Goal: Task Accomplishment & Management: Manage account settings

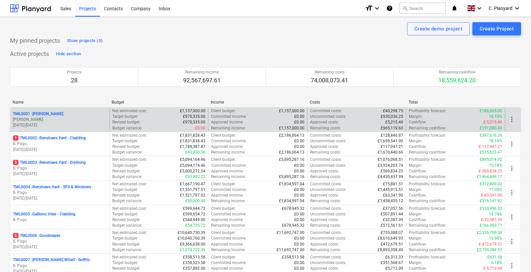
click at [73, 119] on p "[PERSON_NAME]" at bounding box center [60, 120] width 94 height 6
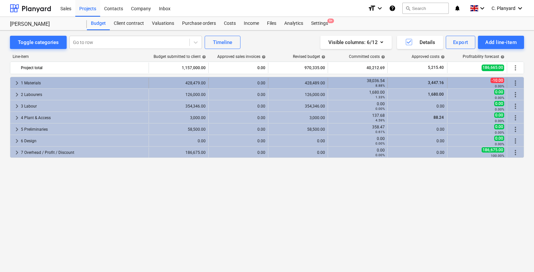
click at [15, 84] on span "keyboard_arrow_right" at bounding box center [17, 83] width 8 height 8
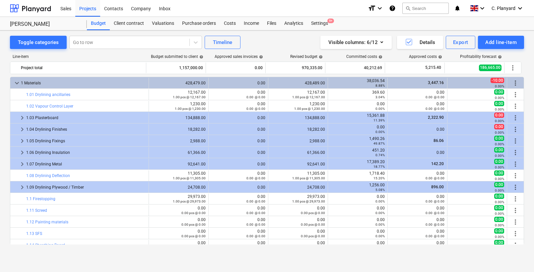
click at [15, 84] on span "keyboard_arrow_down" at bounding box center [17, 83] width 8 height 8
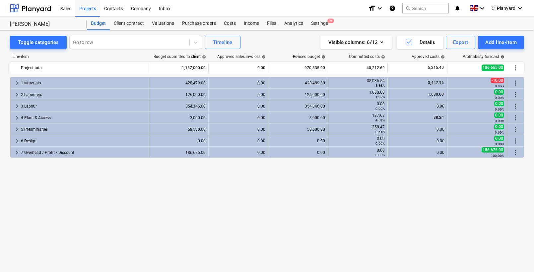
click at [175, 200] on div "keyboard_arrow_right 1 Materials 428,479.00 0.00 428,489.00 38,036.54 8.88% 3,4…" at bounding box center [267, 161] width 514 height 168
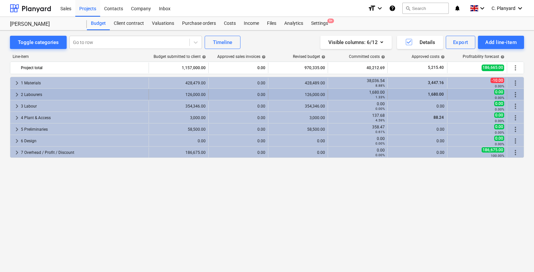
click at [11, 96] on div "keyboard_arrow_right 2 Labourers" at bounding box center [79, 94] width 139 height 11
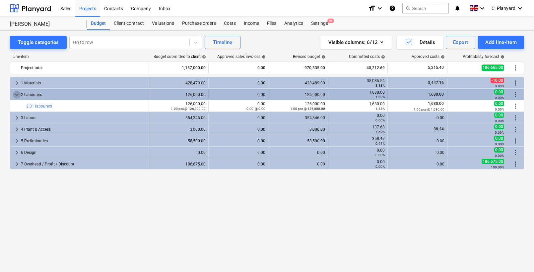
click at [16, 95] on span "keyboard_arrow_down" at bounding box center [17, 95] width 8 height 8
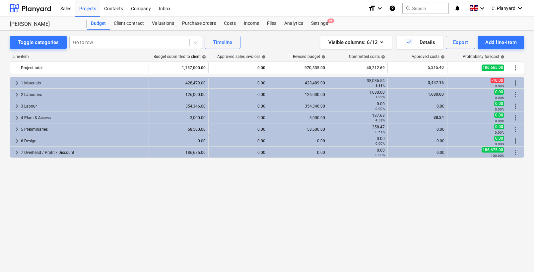
click at [16, 95] on span "keyboard_arrow_right" at bounding box center [17, 95] width 8 height 8
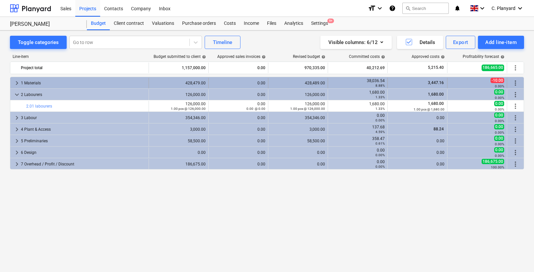
click at [16, 88] on div "keyboard_arrow_right" at bounding box center [17, 83] width 8 height 11
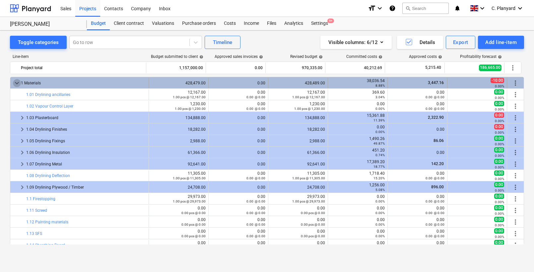
click at [16, 83] on span "keyboard_arrow_down" at bounding box center [17, 83] width 8 height 8
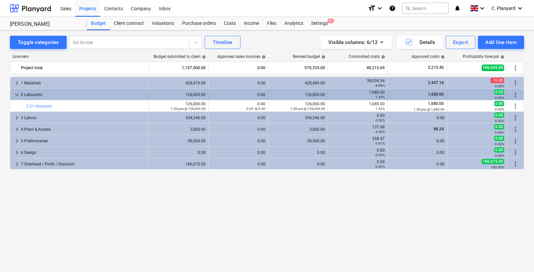
click at [17, 95] on span "keyboard_arrow_down" at bounding box center [17, 95] width 8 height 8
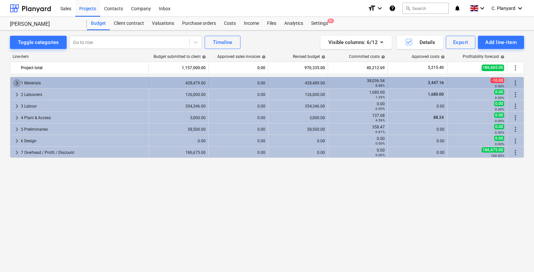
click at [16, 82] on span "keyboard_arrow_right" at bounding box center [17, 83] width 8 height 8
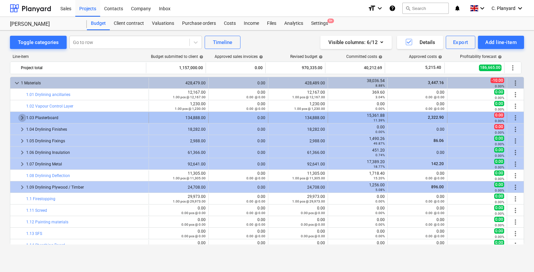
click at [21, 117] on span "keyboard_arrow_right" at bounding box center [22, 118] width 8 height 8
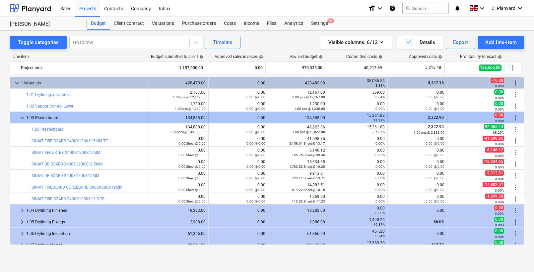
click at [20, 118] on span "keyboard_arrow_down" at bounding box center [22, 118] width 8 height 8
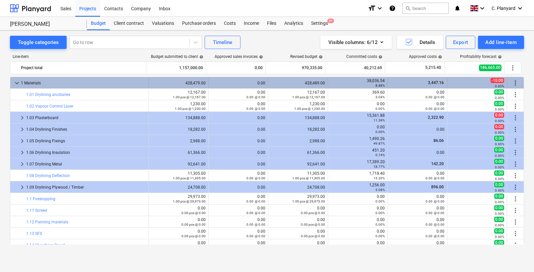
click at [17, 83] on span "keyboard_arrow_down" at bounding box center [17, 83] width 8 height 8
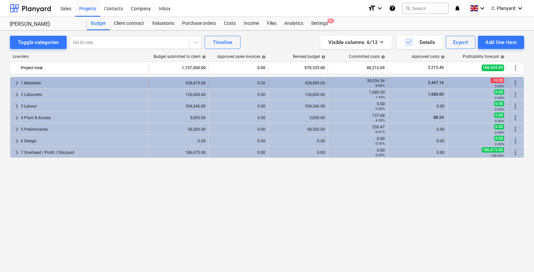
click at [18, 83] on span "keyboard_arrow_right" at bounding box center [17, 83] width 8 height 8
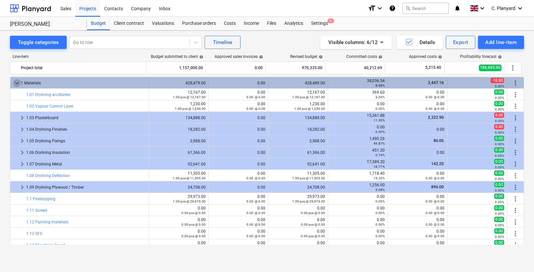
click at [14, 83] on span "keyboard_arrow_down" at bounding box center [17, 83] width 8 height 8
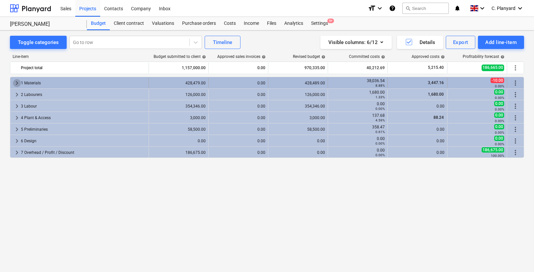
click at [16, 83] on span "keyboard_arrow_right" at bounding box center [17, 83] width 8 height 8
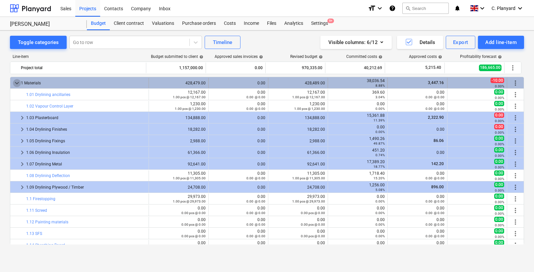
click at [16, 83] on span "keyboard_arrow_down" at bounding box center [17, 83] width 8 height 8
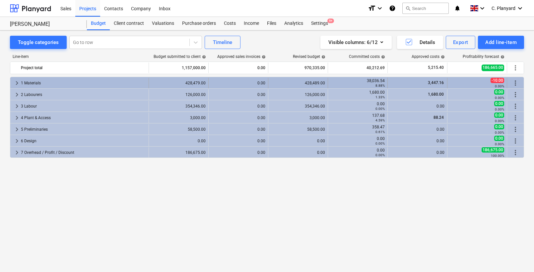
click at [16, 84] on span "keyboard_arrow_right" at bounding box center [17, 83] width 8 height 8
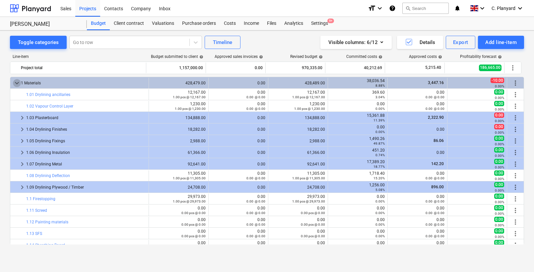
click at [14, 81] on span "keyboard_arrow_down" at bounding box center [17, 83] width 8 height 8
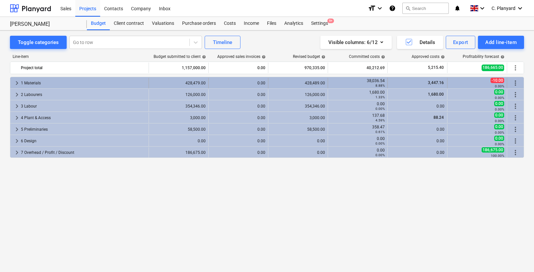
click at [16, 82] on span "keyboard_arrow_right" at bounding box center [17, 83] width 8 height 8
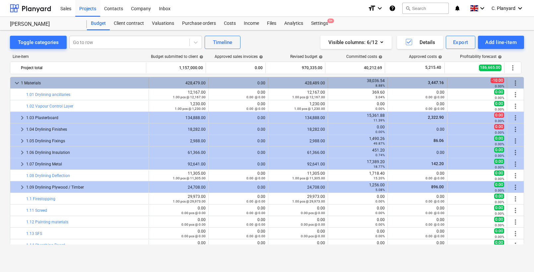
click at [16, 82] on span "keyboard_arrow_down" at bounding box center [17, 83] width 8 height 8
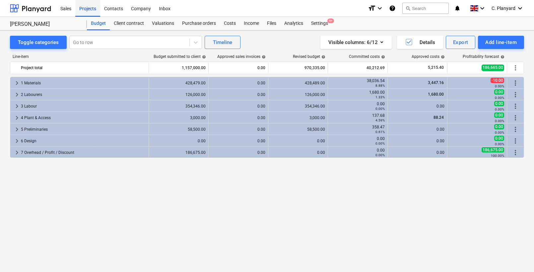
click at [91, 9] on div "Projects" at bounding box center [87, 8] width 25 height 17
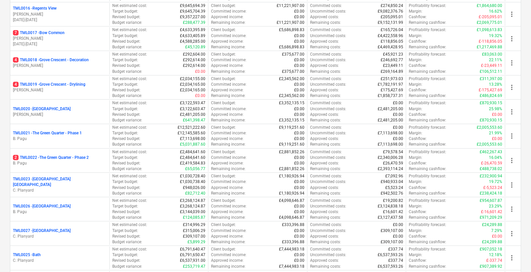
scroll to position [448, 0]
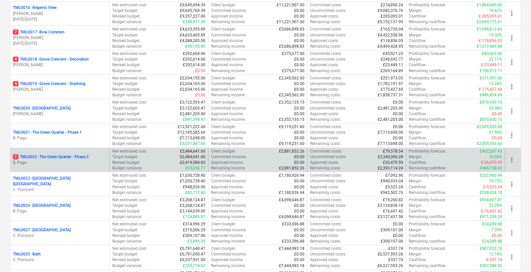
click at [73, 161] on p "B. Pagu" at bounding box center [60, 163] width 94 height 6
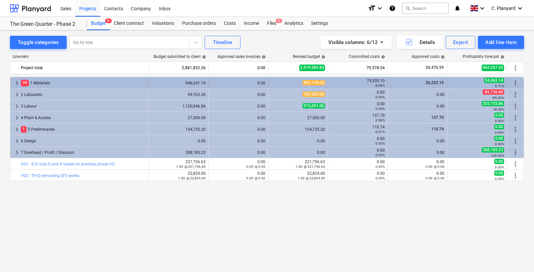
click at [18, 81] on span "keyboard_arrow_right" at bounding box center [17, 83] width 8 height 8
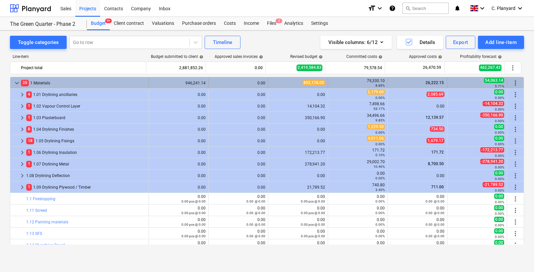
click at [17, 83] on span "keyboard_arrow_down" at bounding box center [17, 83] width 8 height 8
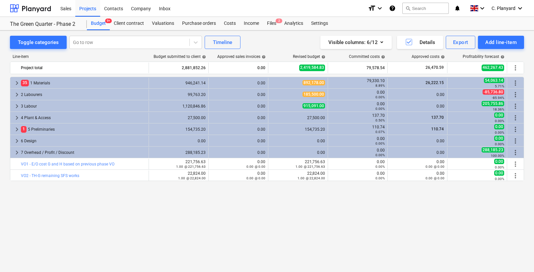
click at [18, 83] on span "keyboard_arrow_right" at bounding box center [17, 83] width 8 height 8
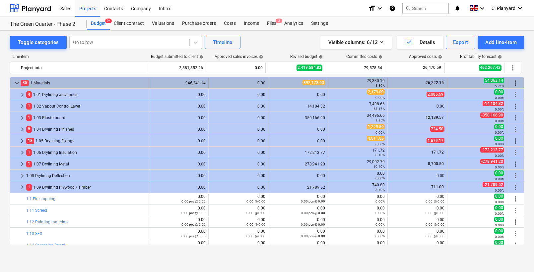
click at [16, 80] on span "keyboard_arrow_down" at bounding box center [17, 83] width 8 height 8
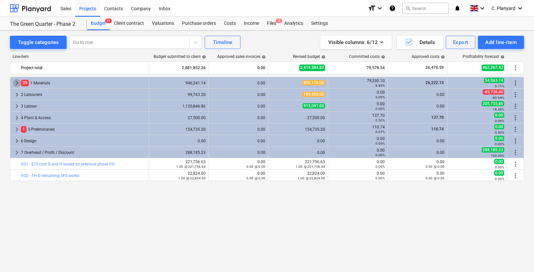
click at [16, 80] on span "keyboard_arrow_right" at bounding box center [17, 83] width 8 height 8
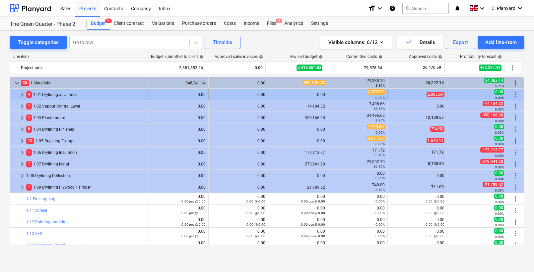
click at [22, 95] on span "keyboard_arrow_right" at bounding box center [22, 95] width 8 height 8
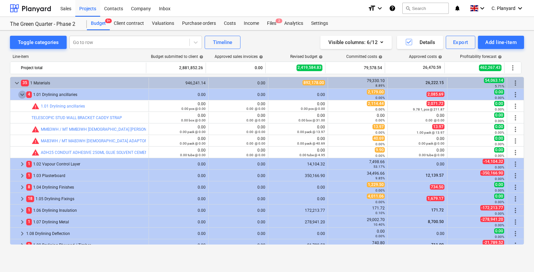
click at [22, 95] on span "keyboard_arrow_down" at bounding box center [22, 95] width 8 height 8
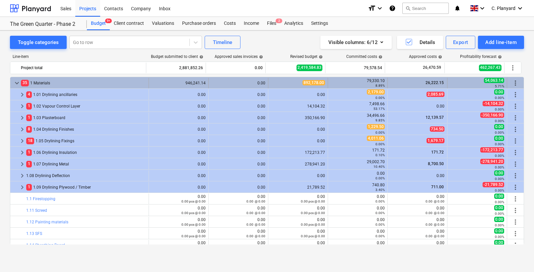
click at [19, 85] on span "keyboard_arrow_down" at bounding box center [17, 83] width 8 height 8
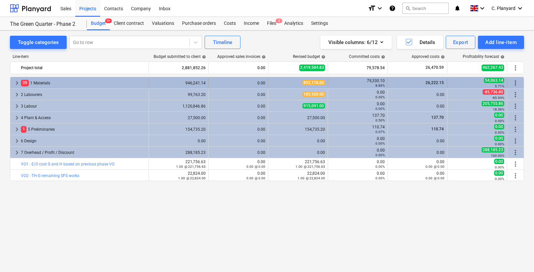
click at [20, 82] on span "keyboard_arrow_right" at bounding box center [17, 83] width 8 height 8
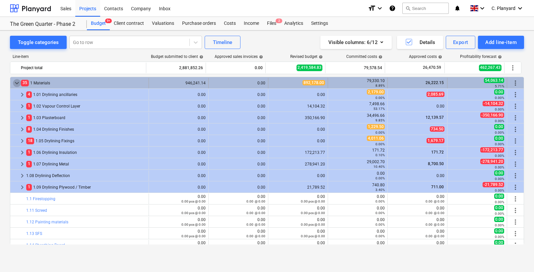
click at [14, 82] on span "keyboard_arrow_down" at bounding box center [17, 83] width 8 height 8
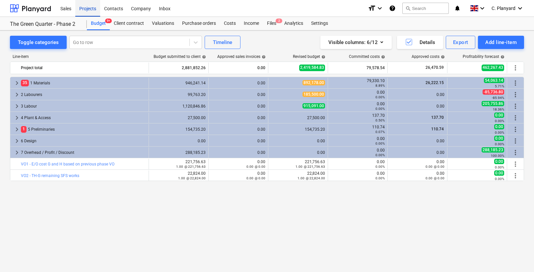
click at [88, 10] on div "Projects" at bounding box center [87, 8] width 25 height 17
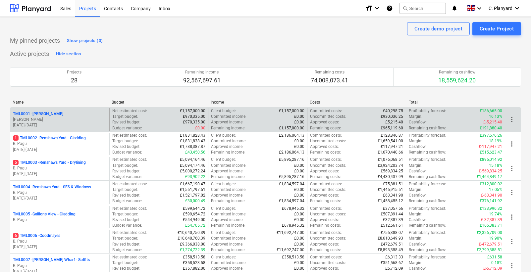
click at [74, 118] on p "[PERSON_NAME]" at bounding box center [60, 120] width 94 height 6
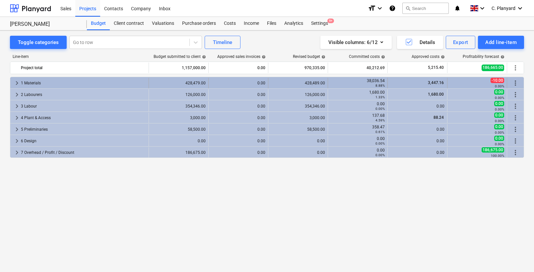
click at [15, 84] on span "keyboard_arrow_right" at bounding box center [17, 83] width 8 height 8
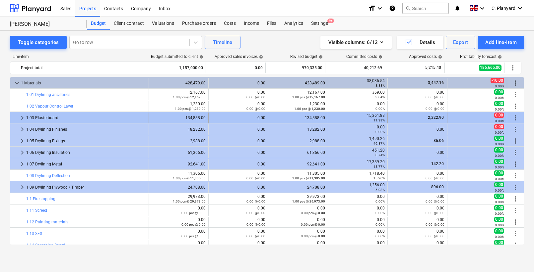
click at [21, 119] on span "keyboard_arrow_right" at bounding box center [22, 118] width 8 height 8
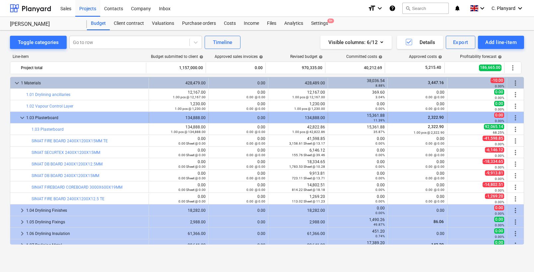
click at [16, 116] on div at bounding box center [15, 118] width 5 height 11
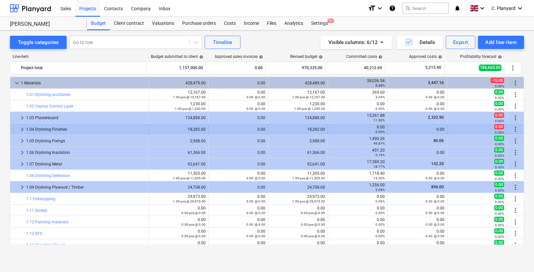
click at [19, 129] on span "keyboard_arrow_right" at bounding box center [22, 130] width 8 height 8
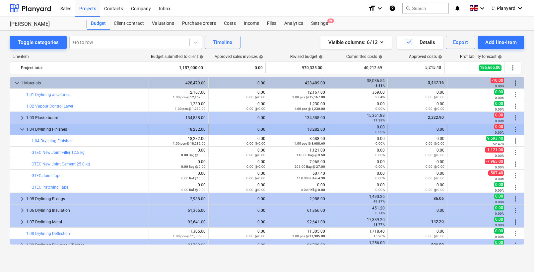
click at [20, 130] on span "keyboard_arrow_down" at bounding box center [22, 130] width 8 height 8
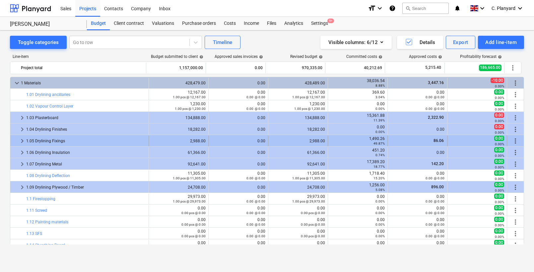
click at [24, 139] on span "keyboard_arrow_right" at bounding box center [22, 141] width 8 height 8
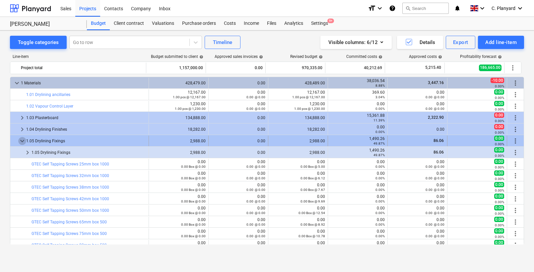
click at [24, 139] on span "keyboard_arrow_down" at bounding box center [22, 141] width 8 height 8
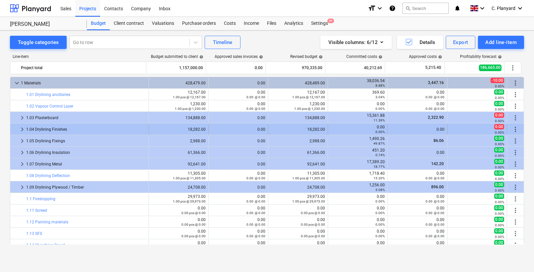
click at [23, 131] on span "keyboard_arrow_right" at bounding box center [22, 130] width 8 height 8
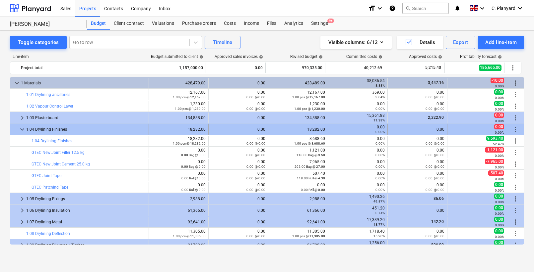
click at [22, 128] on span "keyboard_arrow_down" at bounding box center [22, 130] width 8 height 8
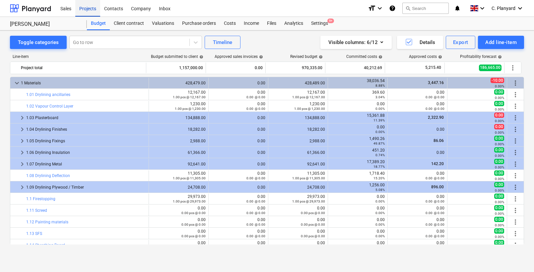
click at [89, 12] on div "Projects" at bounding box center [87, 8] width 25 height 17
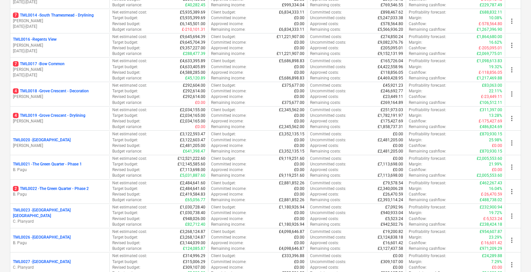
scroll to position [415, 0]
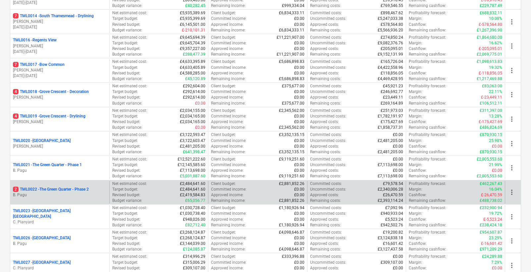
click at [83, 189] on p "2 TML0022 - The Green Quarter - Phase 2" at bounding box center [51, 190] width 76 height 6
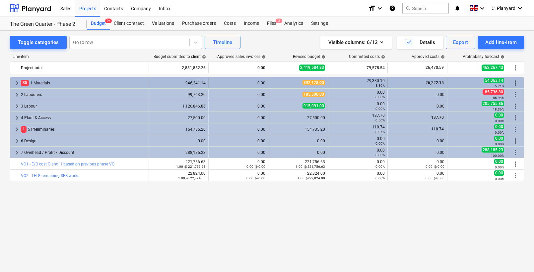
click at [16, 84] on span "keyboard_arrow_right" at bounding box center [17, 83] width 8 height 8
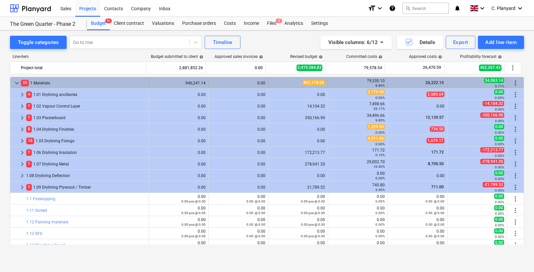
click at [19, 80] on span "keyboard_arrow_down" at bounding box center [17, 83] width 8 height 8
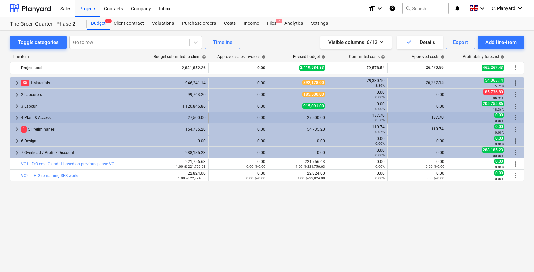
click at [17, 118] on span "keyboard_arrow_right" at bounding box center [17, 118] width 8 height 8
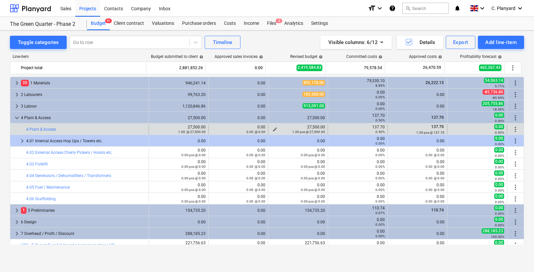
click at [273, 128] on span "edit" at bounding box center [274, 129] width 5 height 5
type textarea "x"
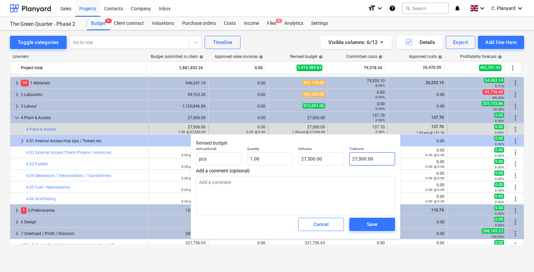
type input "27500"
click at [360, 159] on input "27500" at bounding box center [372, 158] width 46 height 13
type textarea "x"
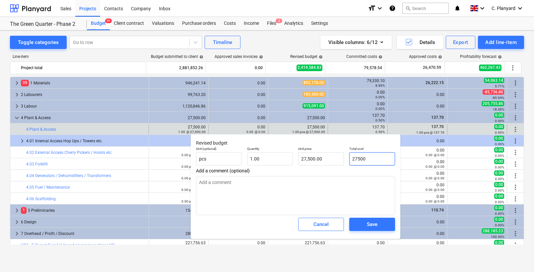
type input "2"
type input "2.00"
type input "25"
type textarea "x"
type input "25.00"
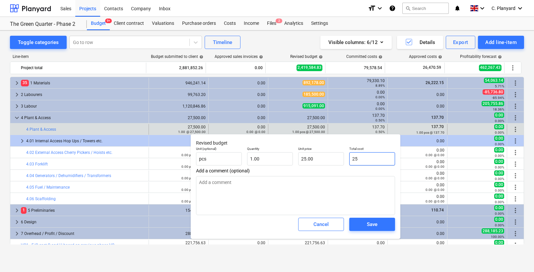
type textarea "x"
type input "250"
type input "250.00"
type textarea "x"
type input "2500"
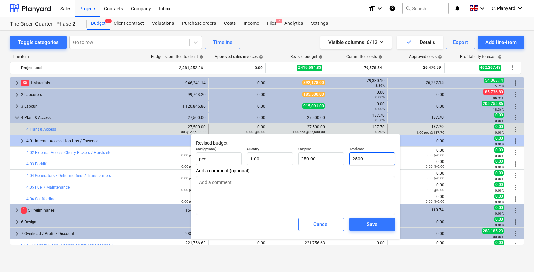
type input "2,500.00"
type textarea "x"
type input "25000"
type input "25,000.00"
type input "25000"
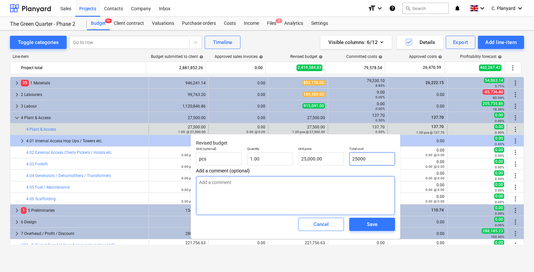
type textarea "x"
type input "25,000.00"
click at [318, 182] on textarea "To enrich screen reader interactions, please activate Accessibility in Grammarl…" at bounding box center [295, 195] width 199 height 39
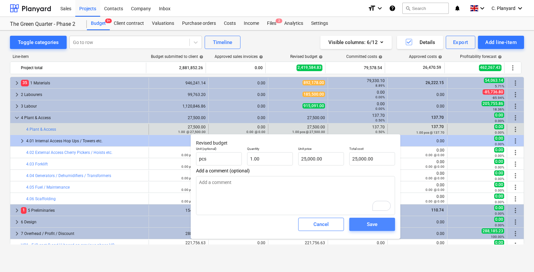
click at [358, 226] on span "Save" at bounding box center [372, 224] width 30 height 9
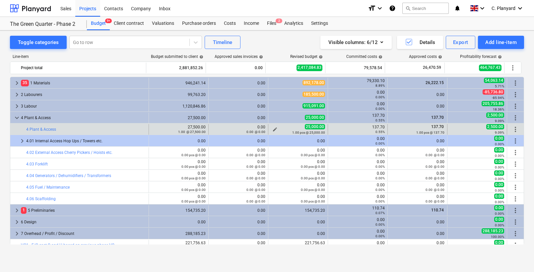
click at [273, 127] on span "edit" at bounding box center [274, 129] width 5 height 5
type textarea "x"
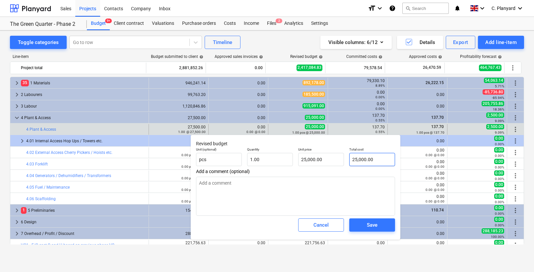
type input "25000"
click at [379, 163] on input "25000" at bounding box center [372, 159] width 46 height 13
type textarea "x"
type input "2"
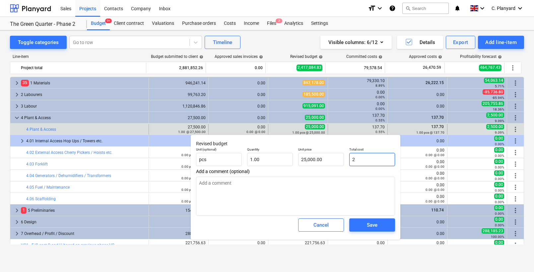
type input "2.00"
type textarea "x"
type input "27"
type input "27.00"
type textarea "x"
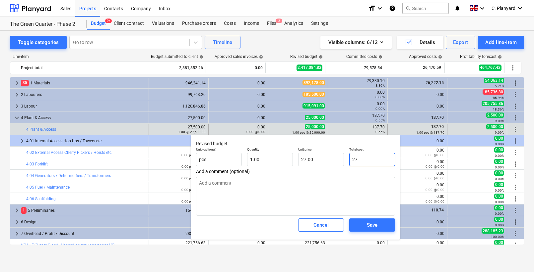
type input "275"
type input "275.00"
type textarea "x"
type input "2750"
type input "2,750.00"
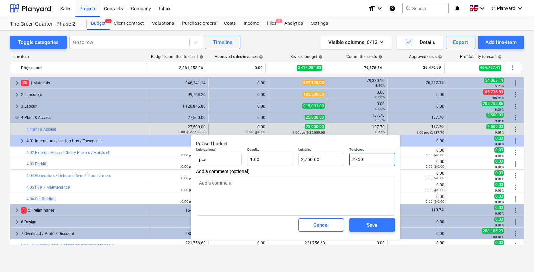
type textarea "x"
type input "27500"
type input "27,500.00"
type input "27500"
type textarea "x"
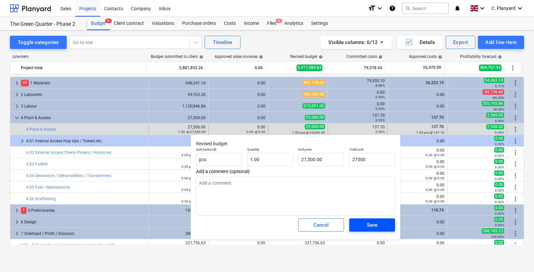
type input "27,500.00"
click at [364, 224] on span "Save" at bounding box center [372, 225] width 30 height 9
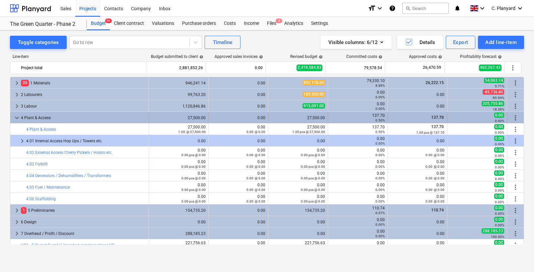
click at [17, 117] on span "keyboard_arrow_down" at bounding box center [17, 118] width 8 height 8
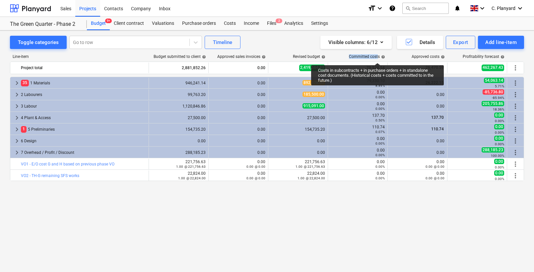
drag, startPoint x: 346, startPoint y: 55, endPoint x: 377, endPoint y: 57, distance: 31.2
click at [377, 57] on div "Committed costs help" at bounding box center [358, 56] width 60 height 5
click at [377, 57] on div "Committed costs help" at bounding box center [367, 56] width 36 height 5
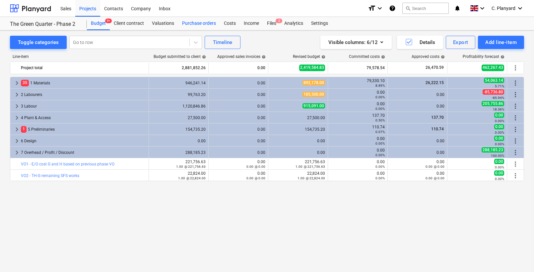
click at [198, 22] on div "Purchase orders" at bounding box center [199, 23] width 42 height 13
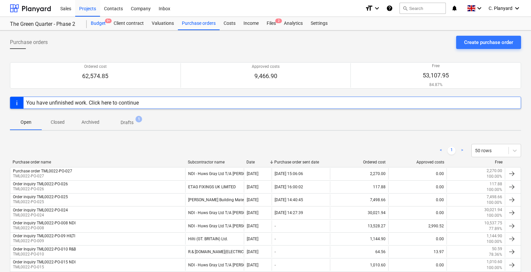
click at [98, 22] on div "Budget 9+" at bounding box center [98, 23] width 23 height 13
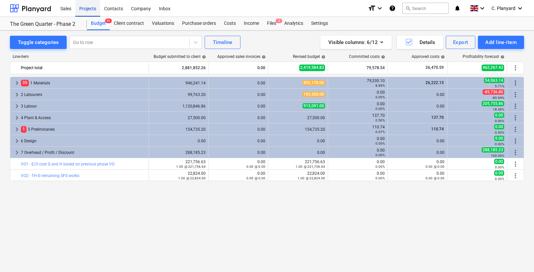
click at [88, 13] on div "Projects" at bounding box center [87, 8] width 25 height 17
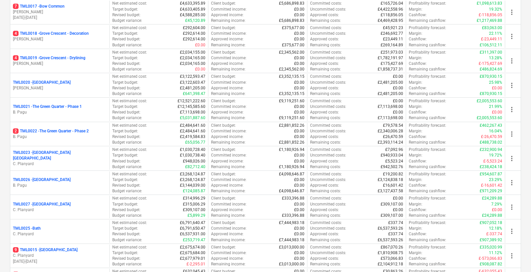
scroll to position [473, 0]
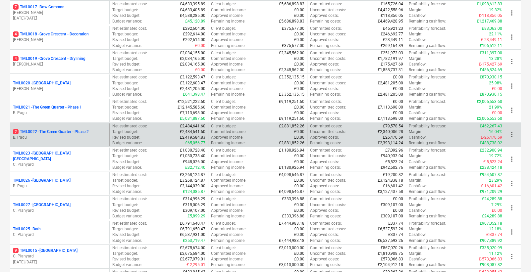
click at [83, 138] on p "B. Pagu" at bounding box center [60, 138] width 94 height 6
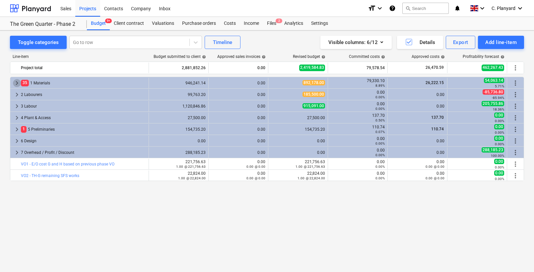
click at [16, 81] on span "keyboard_arrow_right" at bounding box center [17, 83] width 8 height 8
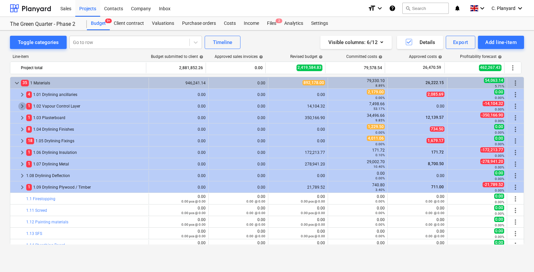
click at [22, 106] on span "keyboard_arrow_right" at bounding box center [22, 106] width 8 height 8
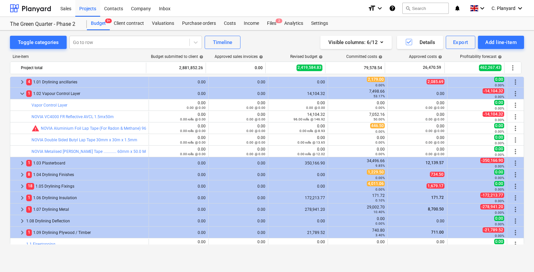
scroll to position [28, 0]
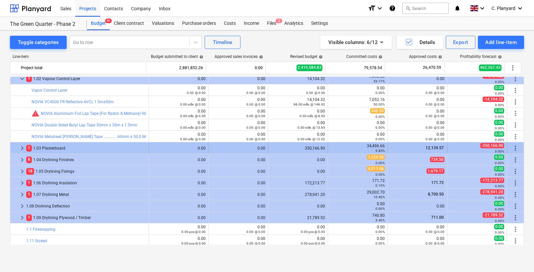
click at [20, 147] on span "keyboard_arrow_right" at bounding box center [22, 148] width 8 height 8
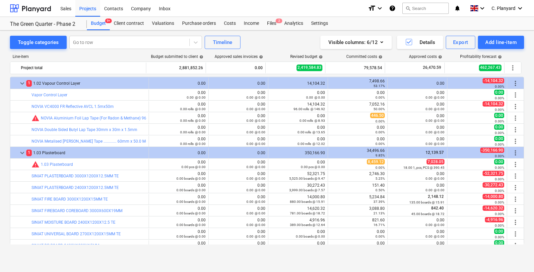
scroll to position [0, 0]
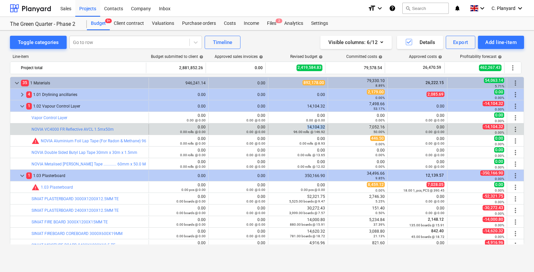
drag, startPoint x: 301, startPoint y: 128, endPoint x: 323, endPoint y: 128, distance: 22.2
click at [323, 128] on div "edit 14,104.32 96.00 rolls @ 146.92" at bounding box center [298, 129] width 60 height 11
click at [308, 130] on div "96.00 rolls @ 146.92" at bounding box center [298, 132] width 54 height 5
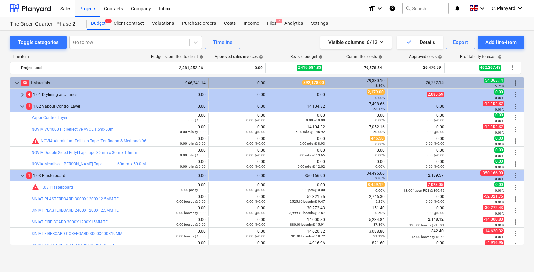
click at [18, 82] on span "keyboard_arrow_down" at bounding box center [17, 83] width 8 height 8
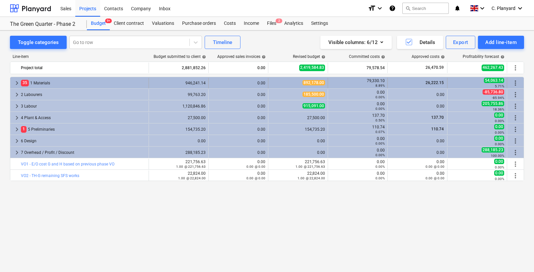
click at [13, 85] on span "keyboard_arrow_right" at bounding box center [17, 83] width 8 height 8
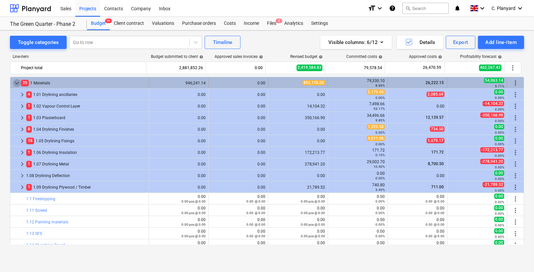
click at [13, 83] on span "keyboard_arrow_down" at bounding box center [17, 83] width 8 height 8
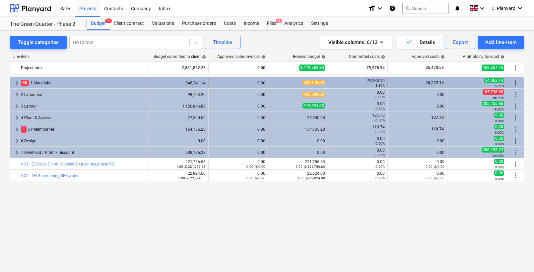
click at [15, 82] on span "keyboard_arrow_right" at bounding box center [17, 83] width 8 height 8
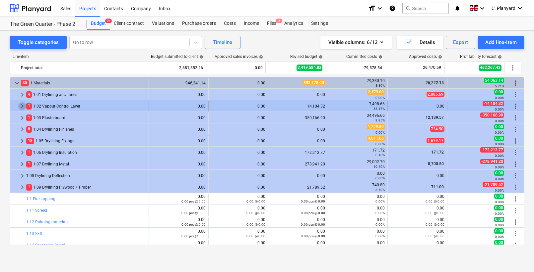
click at [24, 106] on span "keyboard_arrow_right" at bounding box center [22, 106] width 8 height 8
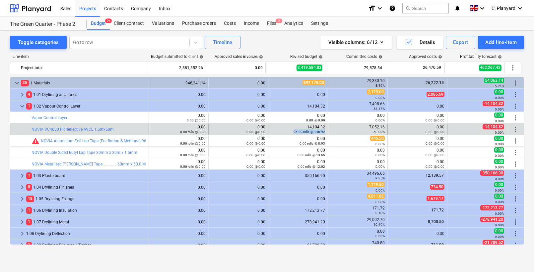
drag, startPoint x: 287, startPoint y: 130, endPoint x: 325, endPoint y: 130, distance: 37.8
click at [325, 130] on div "edit 14,104.32 96.00 rolls @ 146.92" at bounding box center [298, 129] width 60 height 11
click at [307, 132] on small "96.00 rolls @ 146.92" at bounding box center [308, 132] width 31 height 4
click at [273, 130] on div "96.00 rolls @ 146.92" at bounding box center [298, 132] width 54 height 5
click at [273, 128] on span "edit" at bounding box center [274, 129] width 5 height 5
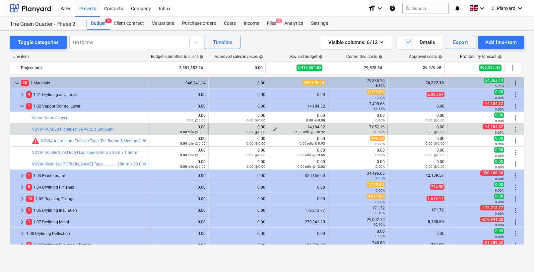
type textarea "x"
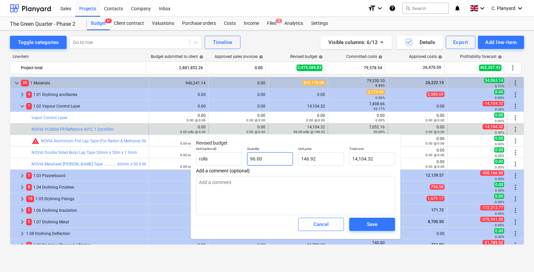
type input "96"
click at [277, 159] on input "96" at bounding box center [270, 158] width 46 height 13
type textarea "x"
type input "8"
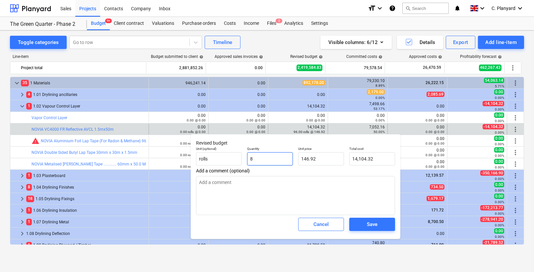
type input "1,175.36"
type textarea "x"
type input "87"
type input "12,782.04"
type input "87"
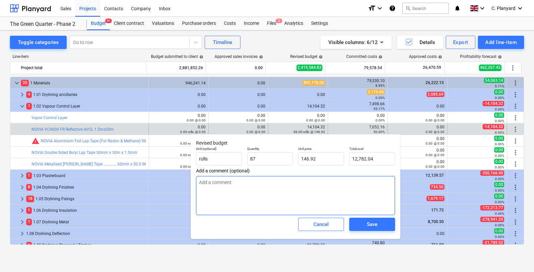
click at [280, 195] on textarea at bounding box center [295, 195] width 199 height 39
type textarea "x"
type input "87.00"
click at [311, 227] on span "Cancel" at bounding box center [320, 224] width 29 height 9
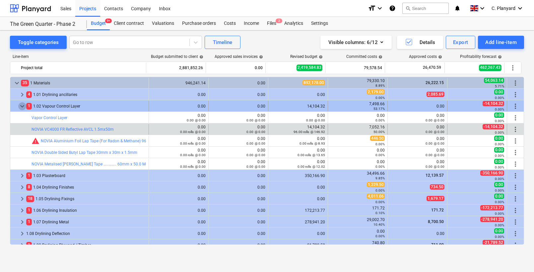
click at [23, 108] on span "keyboard_arrow_down" at bounding box center [22, 106] width 8 height 8
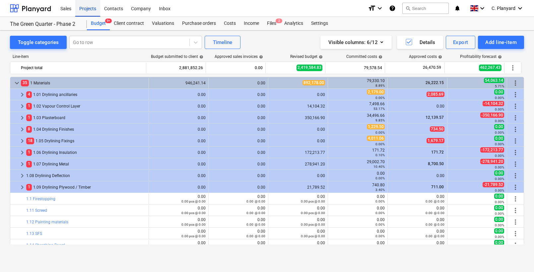
click at [88, 7] on div "Projects" at bounding box center [87, 8] width 25 height 17
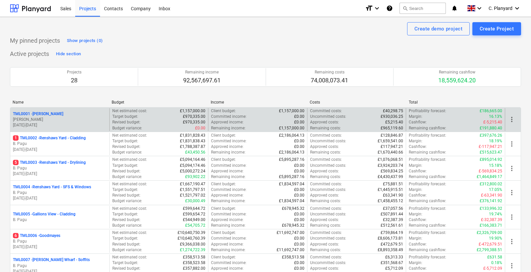
click at [60, 113] on div "TML0001 - Trent Park" at bounding box center [60, 114] width 94 height 6
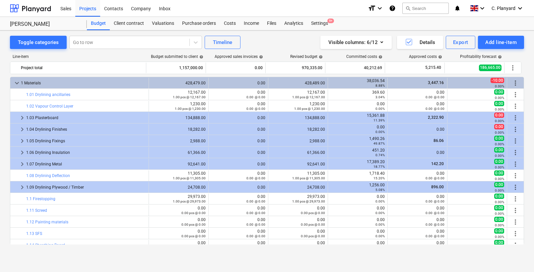
scroll to position [21, 0]
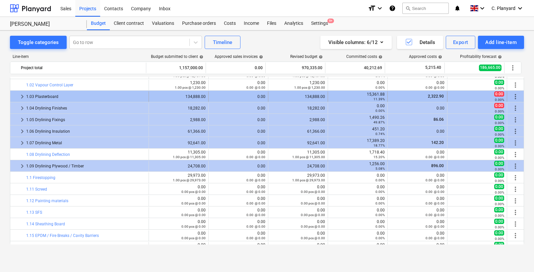
click at [23, 98] on span "keyboard_arrow_right" at bounding box center [22, 97] width 8 height 8
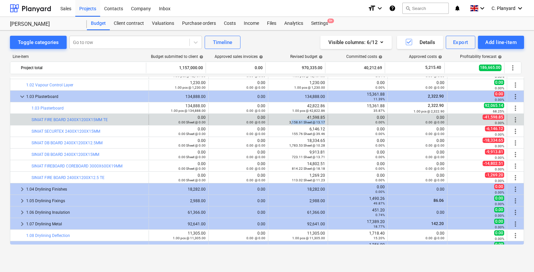
drag, startPoint x: 289, startPoint y: 123, endPoint x: 306, endPoint y: 125, distance: 17.3
click at [306, 125] on div "edit 41,598.85 3,158.61 Sheet @ 13.17" at bounding box center [298, 120] width 54 height 11
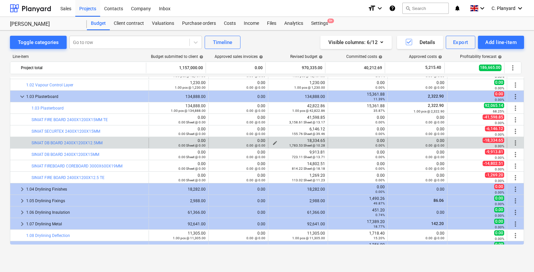
click at [293, 145] on small "1,783.53 Sheet @ 10.28" at bounding box center [307, 146] width 36 height 4
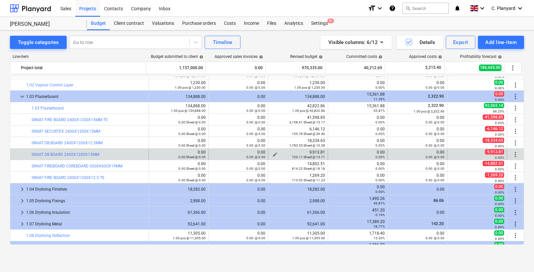
click at [292, 157] on small "723.11 Sheet @ 13.71" at bounding box center [308, 157] width 33 height 4
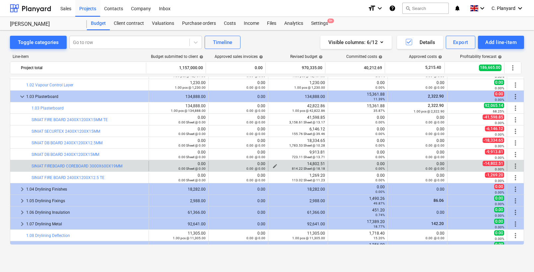
click at [292, 166] on div "814.22 Sheet @ 18.18" at bounding box center [298, 168] width 54 height 5
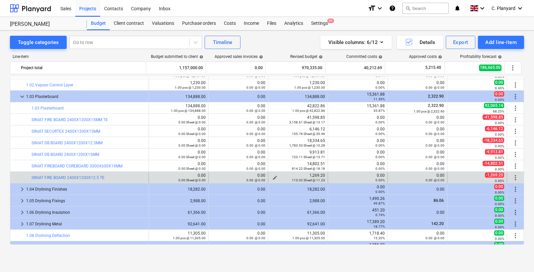
click at [292, 174] on div "1,269.20 113.02 Sheet @ 11.23" at bounding box center [298, 177] width 54 height 9
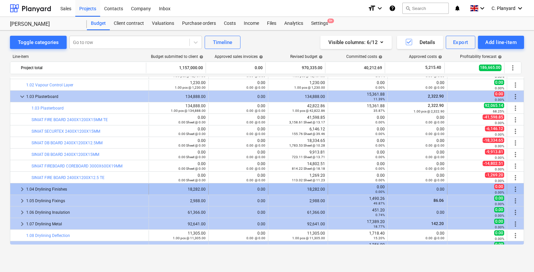
click at [292, 187] on div "18,282.00" at bounding box center [298, 189] width 54 height 11
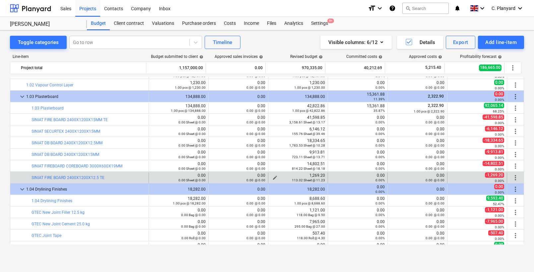
click at [292, 180] on small "113.02 Sheet @ 11.23" at bounding box center [308, 181] width 33 height 4
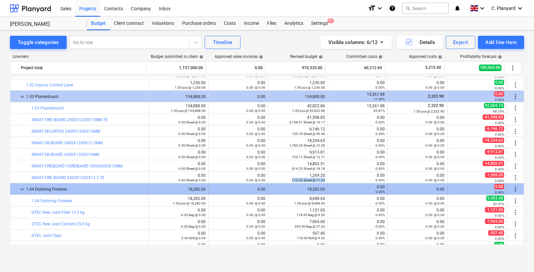
click at [21, 189] on span "keyboard_arrow_down" at bounding box center [22, 190] width 8 height 8
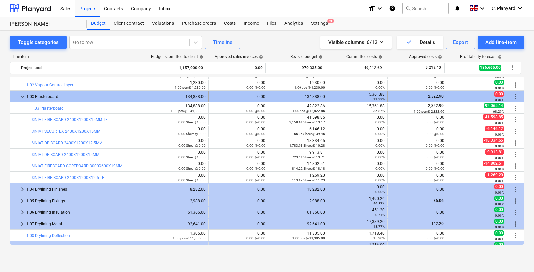
click at [21, 95] on span "keyboard_arrow_down" at bounding box center [22, 97] width 8 height 8
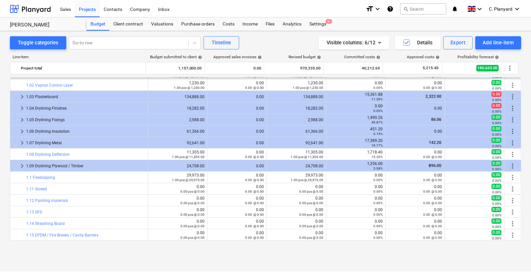
scroll to position [0, 0]
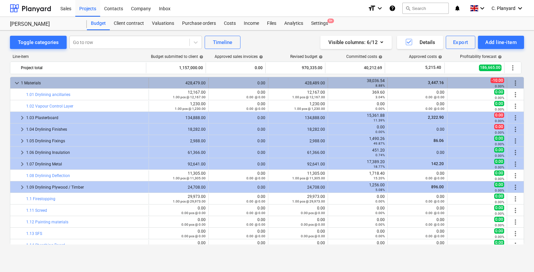
click at [21, 85] on div "1 Materials" at bounding box center [83, 83] width 125 height 11
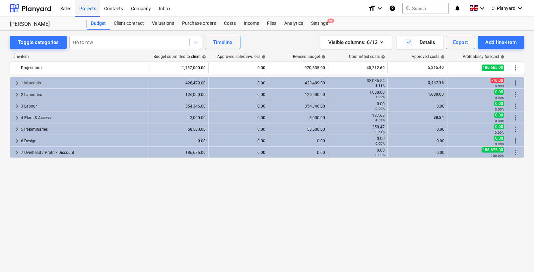
click at [84, 12] on div "Projects" at bounding box center [87, 8] width 25 height 17
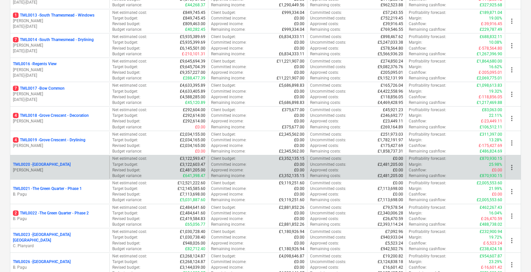
scroll to position [391, 0]
click at [68, 213] on p "2 TML0022 - The Green Quarter - Phase 2" at bounding box center [51, 214] width 76 height 6
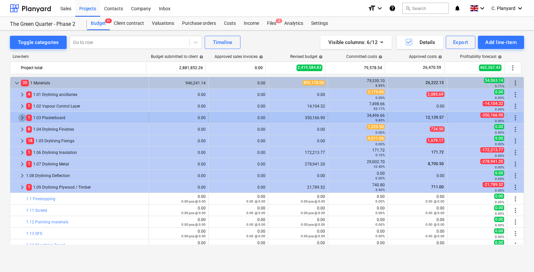
click at [23, 117] on span "keyboard_arrow_right" at bounding box center [22, 118] width 8 height 8
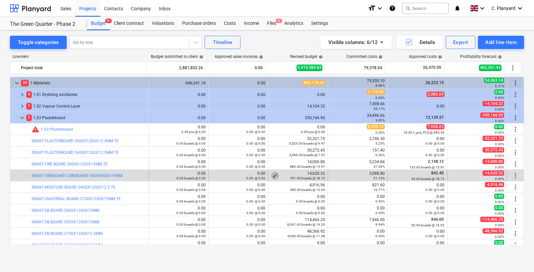
click at [275, 175] on span "edit" at bounding box center [274, 175] width 5 height 5
type textarea "x"
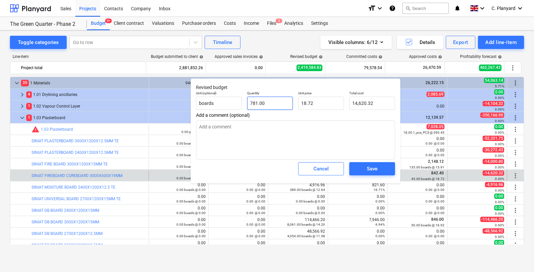
type input "781"
drag, startPoint x: 270, startPoint y: 106, endPoint x: 247, endPoint y: 107, distance: 22.5
click at [247, 107] on input "781" at bounding box center [270, 103] width 46 height 13
type textarea "x"
type input "781.00"
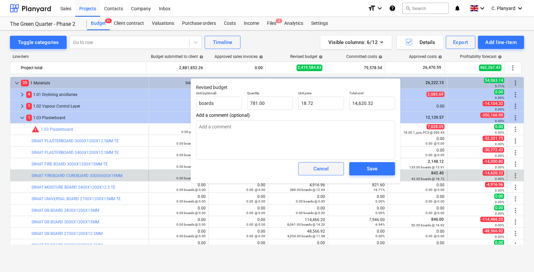
click at [318, 170] on div "Cancel" at bounding box center [320, 169] width 15 height 9
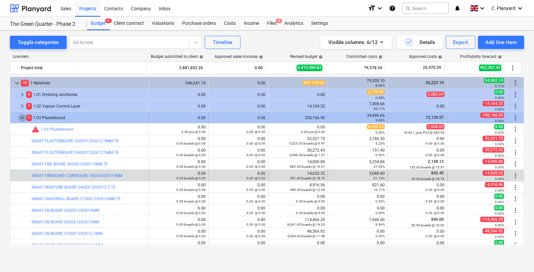
click at [23, 118] on span "keyboard_arrow_down" at bounding box center [22, 118] width 8 height 8
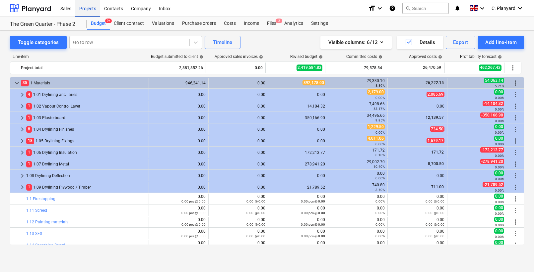
click at [89, 10] on div "Projects" at bounding box center [87, 8] width 25 height 17
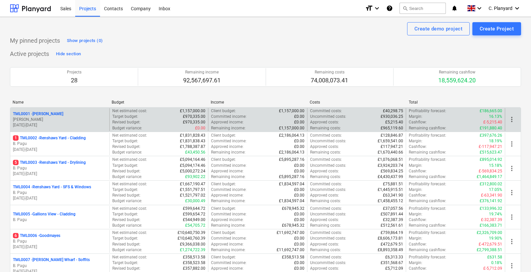
click at [61, 114] on div "TML0001 - Trent Park" at bounding box center [60, 114] width 94 height 6
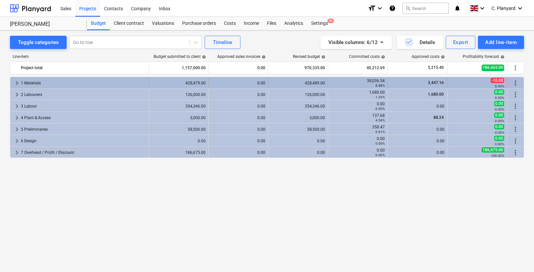
click at [16, 82] on span "keyboard_arrow_right" at bounding box center [17, 83] width 8 height 8
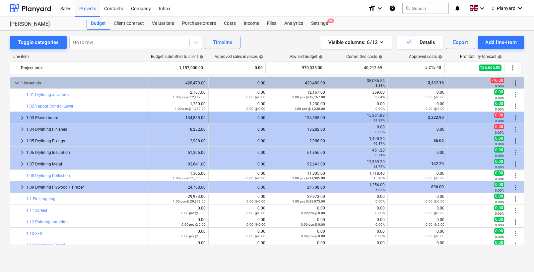
click at [21, 117] on span "keyboard_arrow_right" at bounding box center [22, 118] width 8 height 8
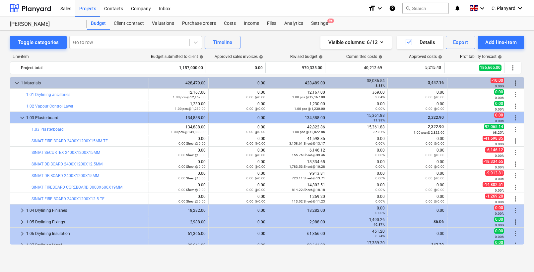
click at [19, 117] on span "keyboard_arrow_down" at bounding box center [22, 118] width 8 height 8
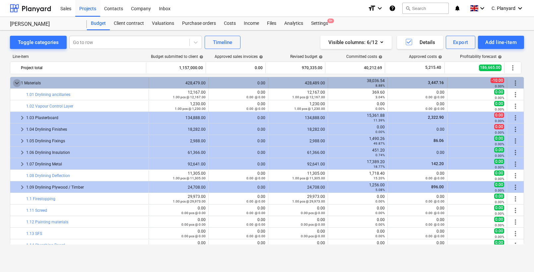
click at [19, 84] on span "keyboard_arrow_down" at bounding box center [17, 83] width 8 height 8
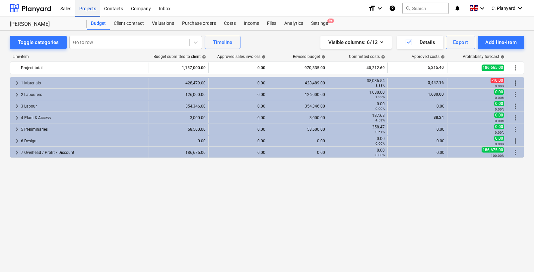
click at [83, 12] on div "Projects" at bounding box center [87, 8] width 25 height 17
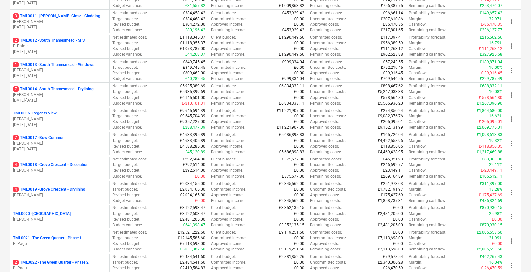
scroll to position [370, 0]
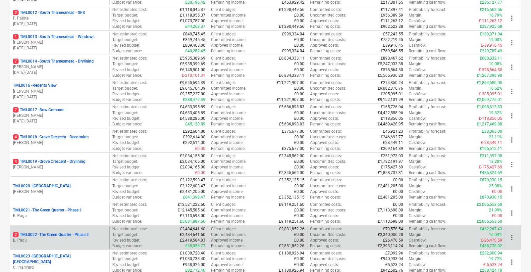
click at [62, 239] on p "B. Pagu" at bounding box center [60, 241] width 94 height 6
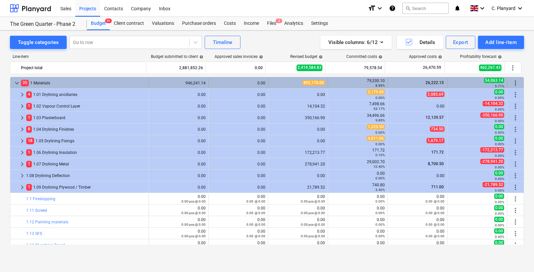
click at [16, 84] on span "keyboard_arrow_down" at bounding box center [17, 83] width 8 height 8
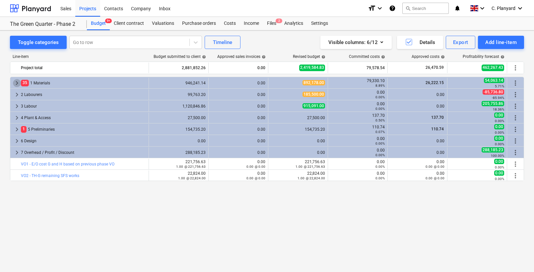
click at [16, 84] on span "keyboard_arrow_right" at bounding box center [17, 83] width 8 height 8
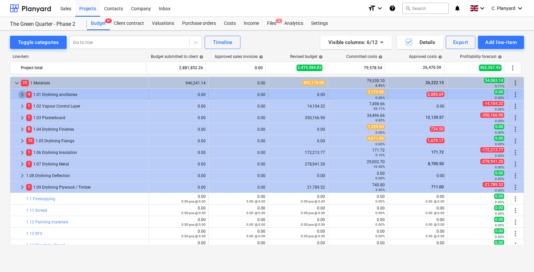
click at [20, 93] on span "keyboard_arrow_right" at bounding box center [22, 95] width 8 height 8
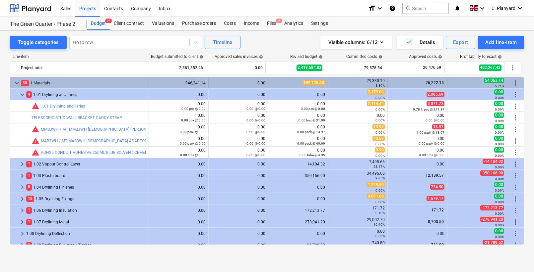
click at [17, 84] on span "keyboard_arrow_down" at bounding box center [17, 83] width 8 height 8
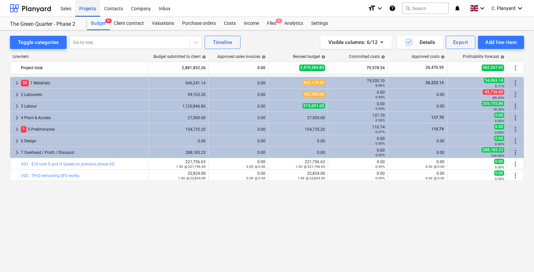
click at [93, 8] on div "Projects" at bounding box center [87, 8] width 25 height 17
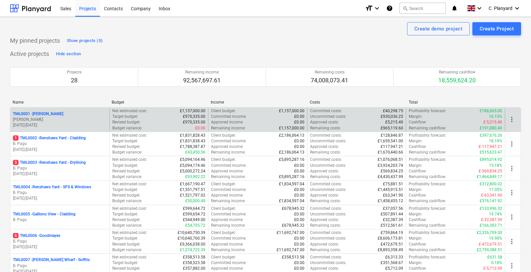
click at [40, 108] on div "TML0001 - [PERSON_NAME][GEOGRAPHIC_DATA][PERSON_NAME] [DATE] - [DATE]" at bounding box center [59, 119] width 99 height 23
click at [40, 114] on p "TML0001 - Trent Park" at bounding box center [38, 114] width 50 height 6
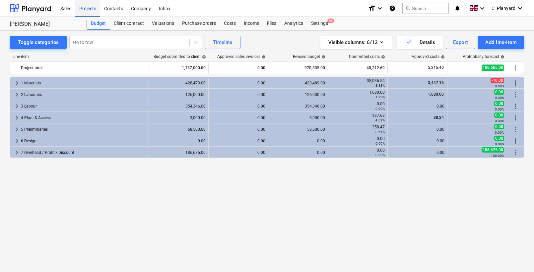
click at [85, 5] on div "Projects" at bounding box center [87, 8] width 25 height 17
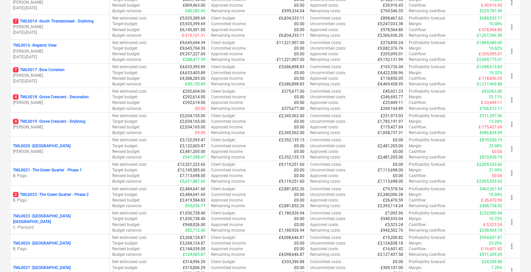
scroll to position [433, 0]
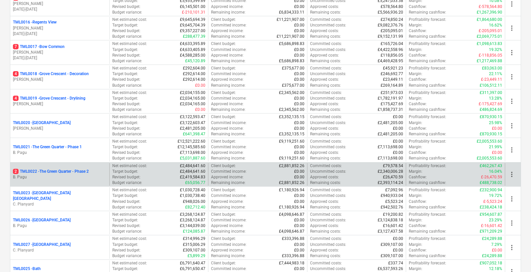
click at [68, 170] on p "2 TML0022 - The Green Quarter - Phase 2" at bounding box center [51, 172] width 76 height 6
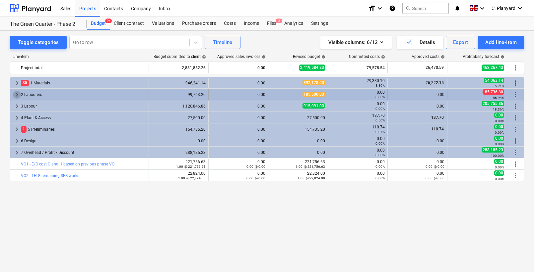
click at [16, 94] on span "keyboard_arrow_right" at bounding box center [17, 95] width 8 height 8
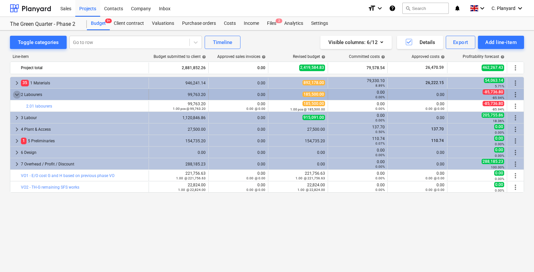
click at [19, 95] on span "keyboard_arrow_down" at bounding box center [17, 95] width 8 height 8
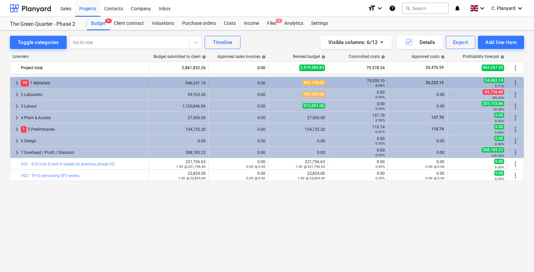
click at [19, 85] on span "keyboard_arrow_right" at bounding box center [17, 83] width 8 height 8
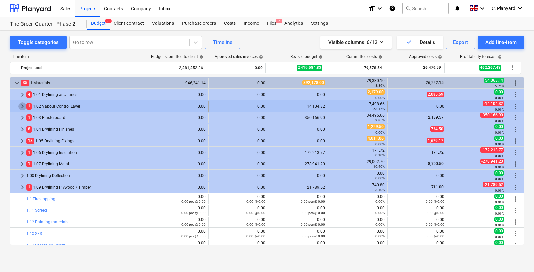
click at [22, 106] on span "keyboard_arrow_right" at bounding box center [22, 106] width 8 height 8
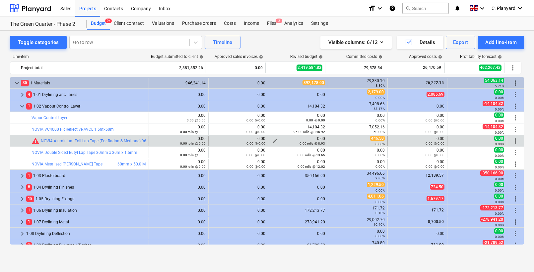
click at [273, 141] on span "edit" at bounding box center [274, 141] width 5 height 5
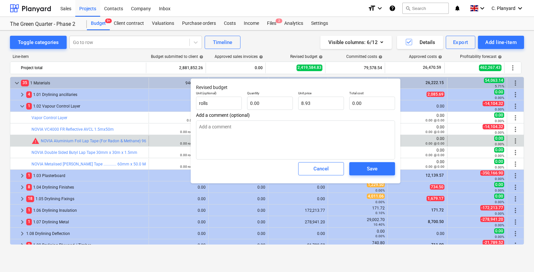
click at [345, 106] on div "Unit price 8.93" at bounding box center [320, 100] width 51 height 24
click at [346, 106] on div "Total cost 0.00" at bounding box center [371, 100] width 51 height 24
click at [325, 174] on button "Cancel" at bounding box center [321, 168] width 46 height 13
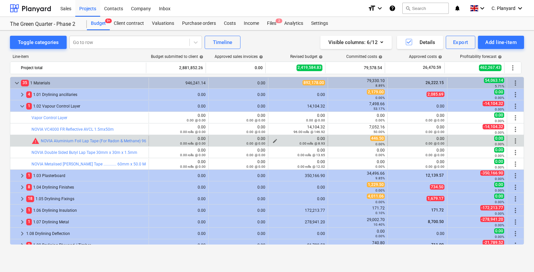
click at [273, 141] on div "0.00 rolls @ 8.93" at bounding box center [298, 143] width 54 height 5
click at [271, 141] on button "edit" at bounding box center [275, 141] width 8 height 8
type textarea "x"
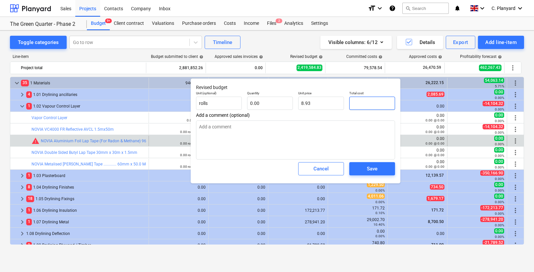
click at [353, 105] on input "text" at bounding box center [372, 103] width 46 height 13
click at [261, 102] on input "0.00" at bounding box center [270, 103] width 46 height 13
type textarea "x"
type input "0.00"
type textarea "x"
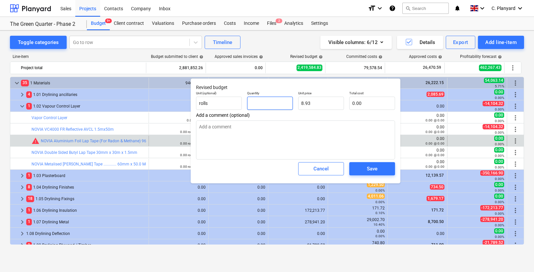
type input "1"
type input "8.93"
type input "1"
type textarea "x"
type input "1.00"
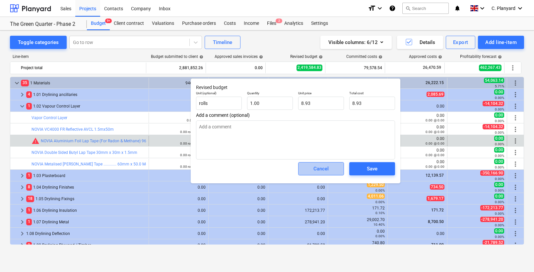
click at [321, 168] on div "Cancel" at bounding box center [320, 169] width 15 height 9
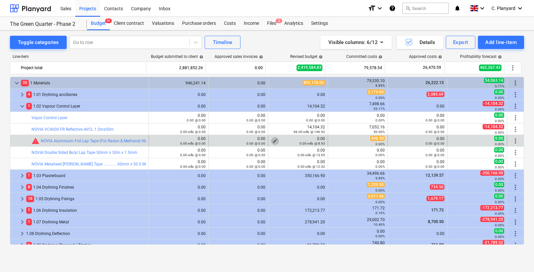
click at [272, 140] on span "edit" at bounding box center [274, 141] width 5 height 5
type textarea "x"
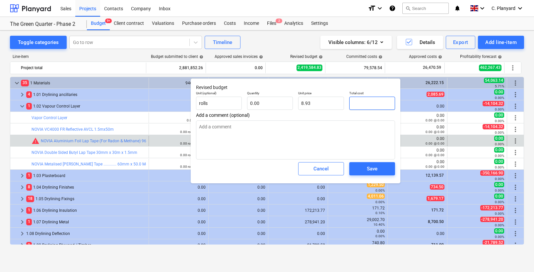
click at [357, 104] on input "text" at bounding box center [372, 103] width 46 height 13
type textarea "x"
type input "4"
type input "0.00"
type textarea "x"
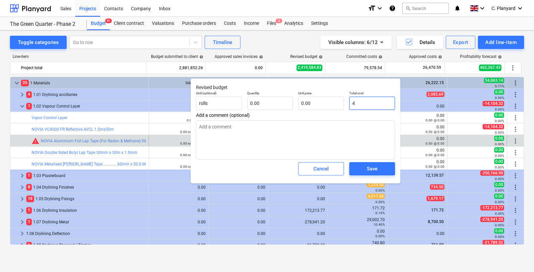
type input "44"
type textarea "x"
type input "446"
type textarea "x"
type input "446.00"
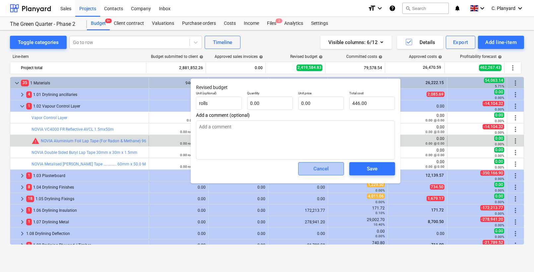
click at [325, 171] on div "Cancel" at bounding box center [320, 169] width 15 height 9
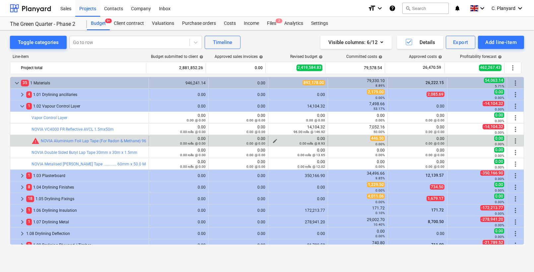
click at [272, 140] on span "edit" at bounding box center [274, 141] width 5 height 5
type textarea "x"
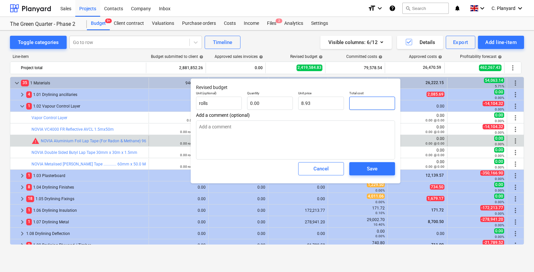
click at [352, 101] on input "text" at bounding box center [372, 103] width 46 height 13
type textarea "x"
type input "4"
type input "0.00"
type textarea "x"
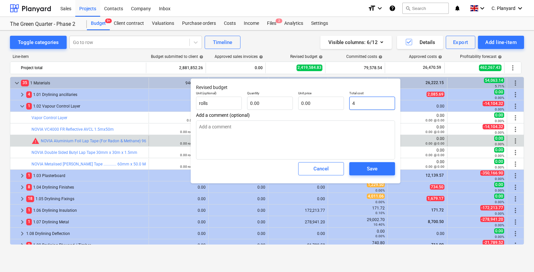
type input "44"
type textarea "x"
type input "446"
type textarea "x"
type input "446.00"
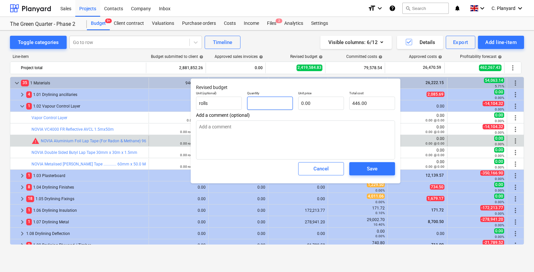
click at [283, 101] on input "text" at bounding box center [270, 103] width 46 height 13
type textarea "x"
type input "1"
type input "0.00"
type input "1"
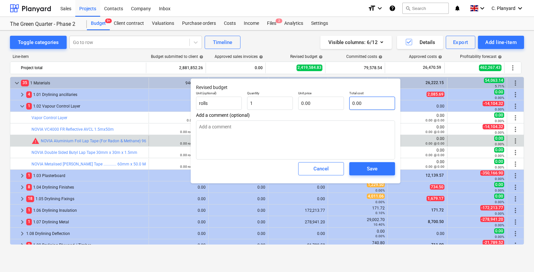
type textarea "x"
type input "1.00"
click at [351, 106] on input "text" at bounding box center [372, 103] width 46 height 13
type textarea "x"
type input "0.00"
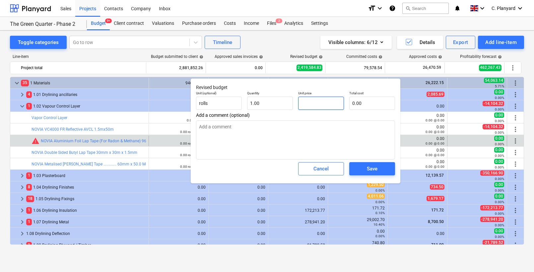
click at [320, 106] on input "text" at bounding box center [321, 103] width 46 height 13
type textarea "x"
type input "4"
type input "4.00"
type textarea "x"
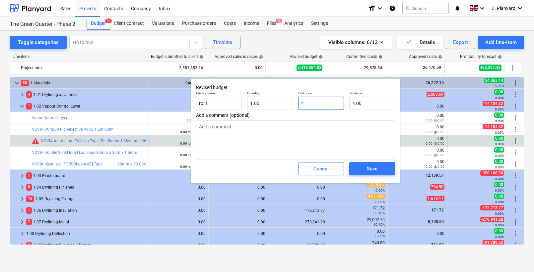
type input "44"
type input "44.00"
type textarea "x"
type input "446"
type input "446.00"
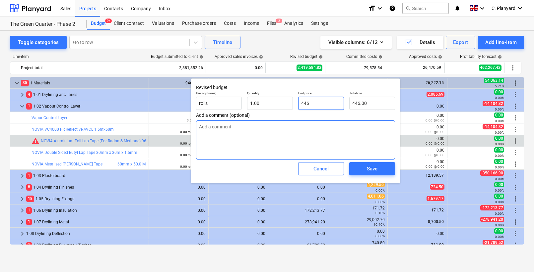
type input "446"
click at [313, 134] on textarea at bounding box center [295, 140] width 199 height 39
type textarea "x"
type input "446.00"
type textarea "MN"
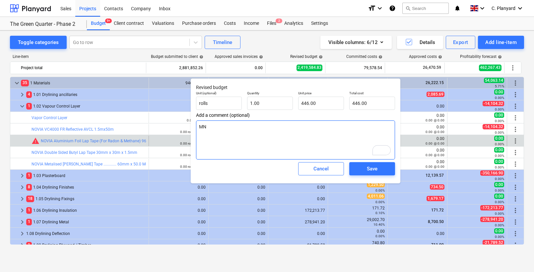
type textarea "x"
type textarea "MNe"
type textarea "x"
type textarea "MNee"
type textarea "x"
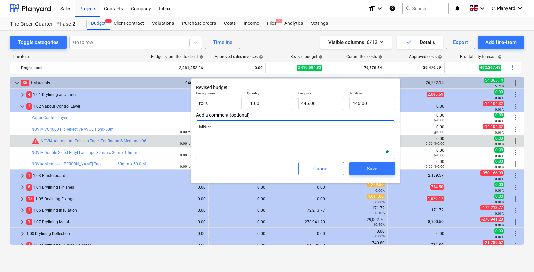
type textarea "MNe"
type textarea "x"
type textarea "MN"
type textarea "x"
type textarea "M"
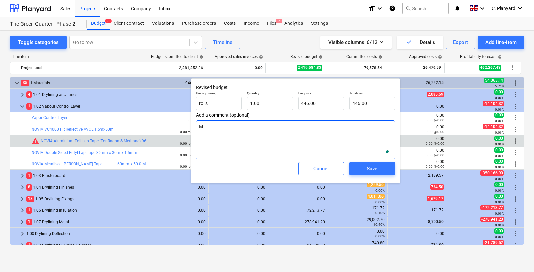
type textarea "x"
type textarea "N"
type textarea "x"
type textarea "Ne"
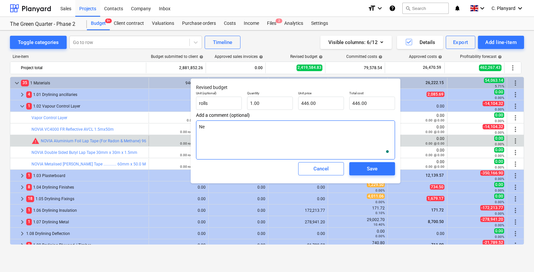
type textarea "x"
type textarea "Nee"
type textarea "x"
type textarea "Need"
type textarea "x"
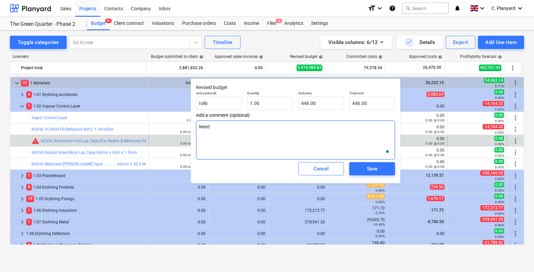
type textarea "Neede"
type textarea "x"
type textarea "Needed"
type textarea "x"
type textarea "Needed"
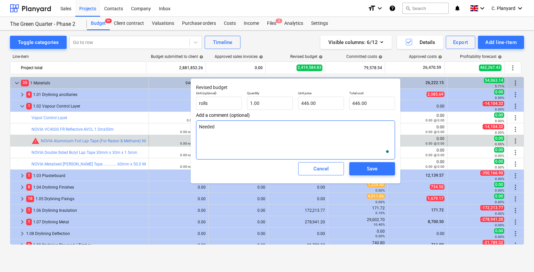
type textarea "x"
type textarea "Needed a"
type textarea "x"
type textarea "Needed al"
type textarea "x"
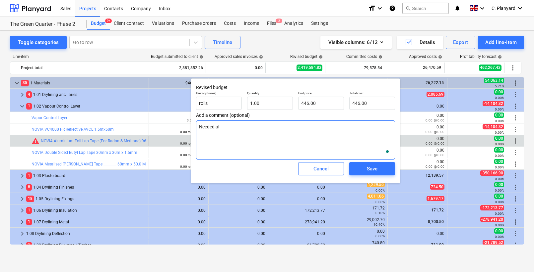
type textarea "Needed ali"
type textarea "x"
type textarea "Needed alim"
type textarea "x"
type textarea "Needed alimi"
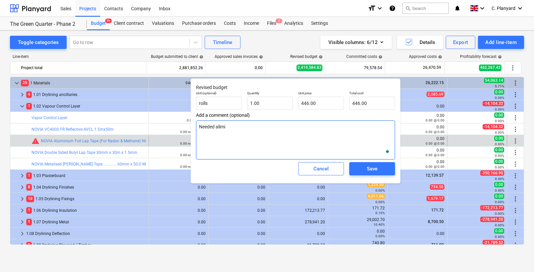
type textarea "x"
type textarea "Needed alimin"
type textarea "x"
type textarea "Needed aliminu"
type textarea "x"
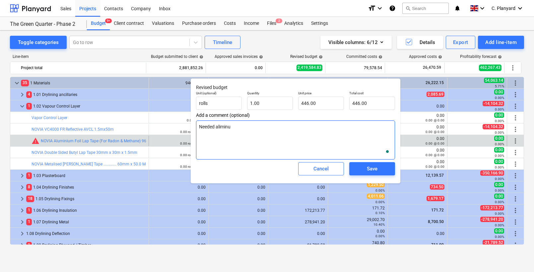
type textarea "Needed aliminum"
type textarea "x"
type textarea "Needed aliminum"
type textarea "x"
type textarea "Needed aliminum f"
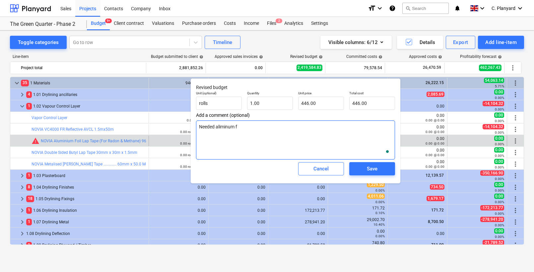
type textarea "x"
type textarea "Needed aliminum fi"
type textarea "x"
type textarea "Needed aliminum f"
type textarea "x"
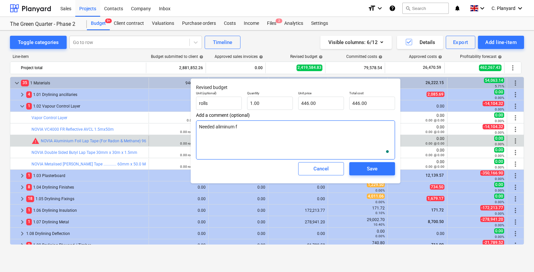
type textarea "Needed aliminum fp"
type textarea "x"
type textarea "Needed aliminum fpi"
type textarea "x"
type textarea "Needed aliminum fpil"
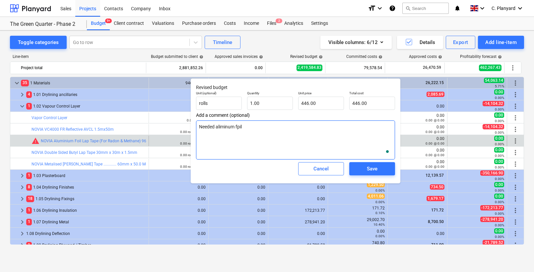
type textarea "x"
type textarea "Needed aliminum fpi"
type textarea "x"
type textarea "Needed aliminum fp"
type textarea "x"
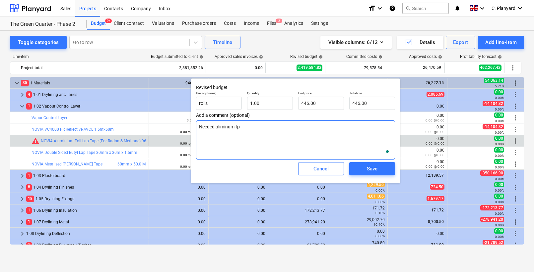
type textarea "Needed aliminum f"
type textarea "x"
type textarea "Needed aliminum fp"
type textarea "x"
type textarea "Needed aliminum fpo"
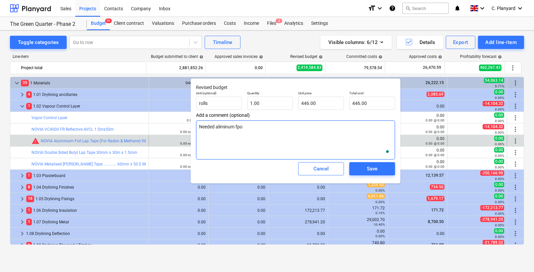
type textarea "x"
type textarea "Needed aliminum fp"
type textarea "x"
type textarea "Needed aliminum f"
type textarea "x"
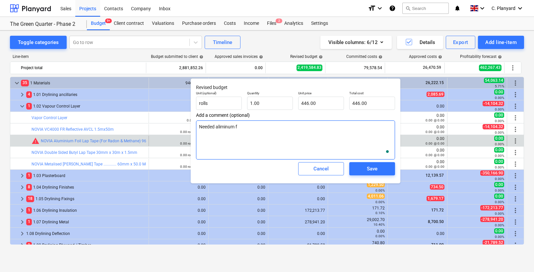
type textarea "Needed aliminum fo"
type textarea "x"
type textarea "Needed aliminum foi"
type textarea "x"
type textarea "Needed aliminum foil"
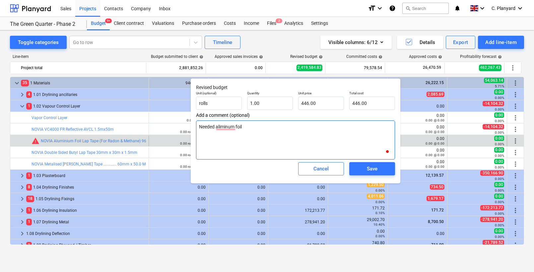
type textarea "x"
type textarea "Needed aliminum foil"
type textarea "x"
type textarea "Needed aliminum foil not"
type textarea "x"
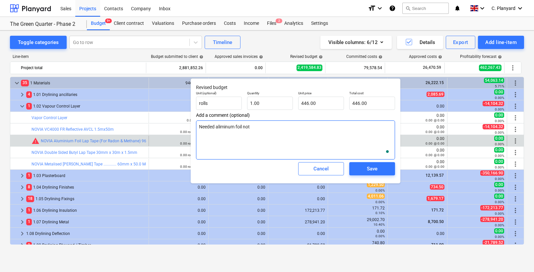
type textarea "Needed aliminum foil not a"
type textarea "x"
type textarea "Needed aliminum foil not ac"
type textarea "x"
type textarea "Needed aliminum foil not acc"
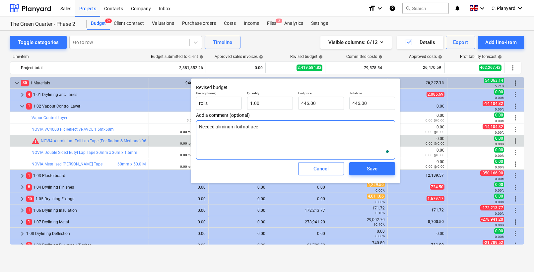
type textarea "x"
type textarea "Needed aliminum foil not acco"
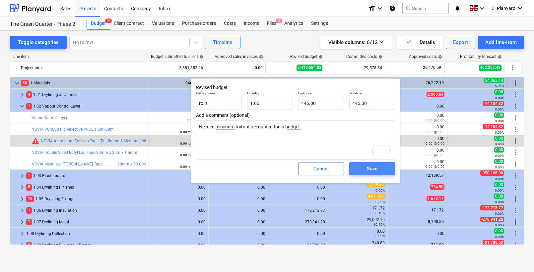
click at [368, 167] on div "Save" at bounding box center [372, 169] width 11 height 9
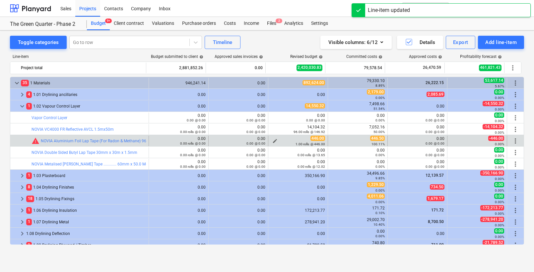
click at [272, 140] on span "edit" at bounding box center [274, 141] width 5 height 5
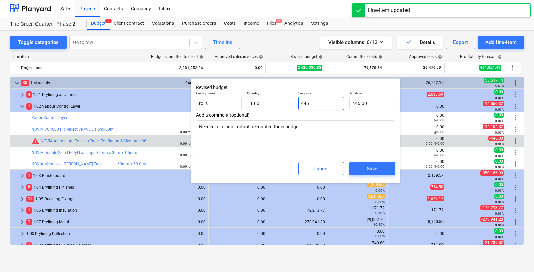
click at [330, 101] on input "446" at bounding box center [321, 103] width 46 height 13
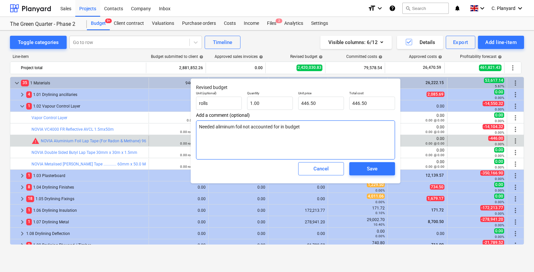
click at [325, 139] on textarea "Needed aliminum foil not accounted for in budget" at bounding box center [295, 140] width 199 height 39
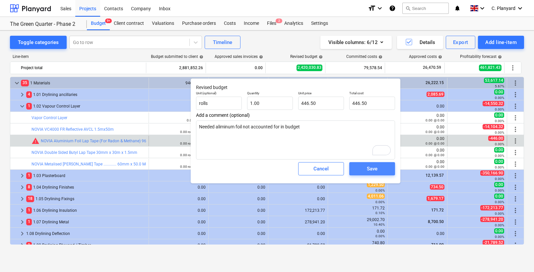
click at [363, 170] on span "Save" at bounding box center [372, 169] width 30 height 9
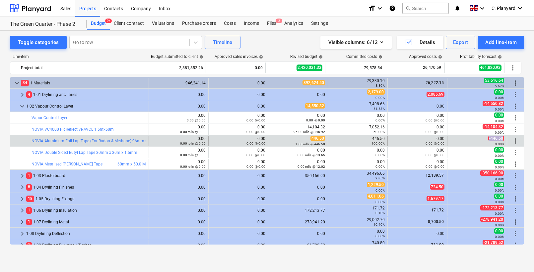
drag, startPoint x: 486, startPoint y: 138, endPoint x: 499, endPoint y: 139, distance: 13.3
click at [499, 139] on span "-446.50" at bounding box center [496, 138] width 16 height 5
click at [499, 138] on span "-446.50" at bounding box center [496, 138] width 16 height 5
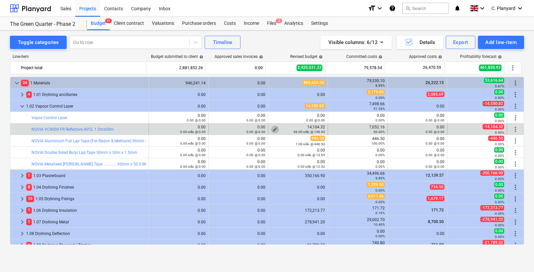
click at [272, 128] on span "edit" at bounding box center [274, 129] width 5 height 5
type textarea "x"
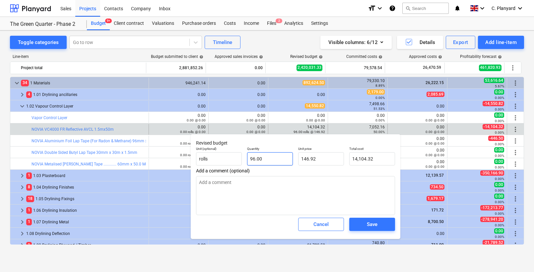
type input "96"
click at [258, 156] on input "96" at bounding box center [270, 158] width 46 height 13
click at [259, 157] on input "96" at bounding box center [270, 158] width 46 height 13
type textarea "x"
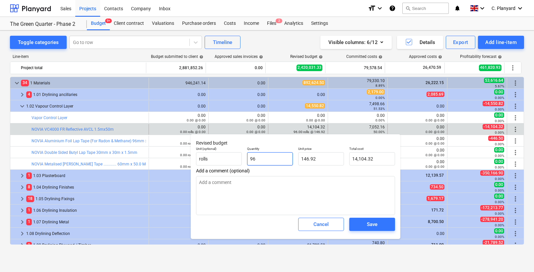
type input "8"
type input "1,175.36"
type textarea "x"
type input "80"
type input "11,753.60"
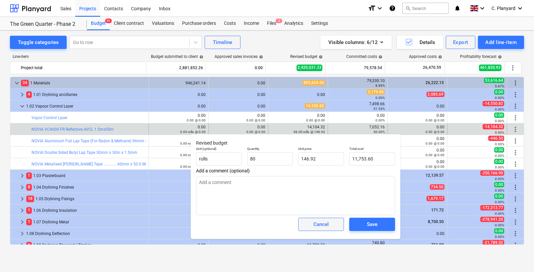
click at [308, 224] on span "Cancel" at bounding box center [320, 224] width 29 height 9
type textarea "x"
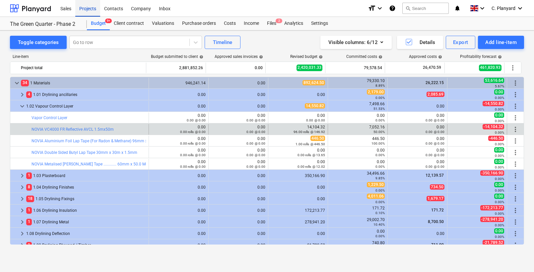
click at [90, 11] on div "Projects" at bounding box center [87, 8] width 25 height 17
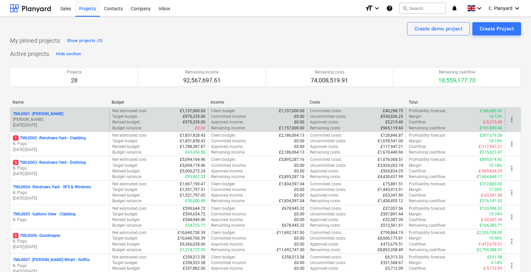
click at [80, 119] on p "[PERSON_NAME]" at bounding box center [60, 120] width 94 height 6
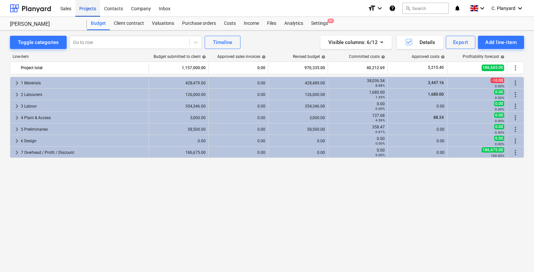
click at [85, 10] on div "Projects" at bounding box center [87, 8] width 25 height 17
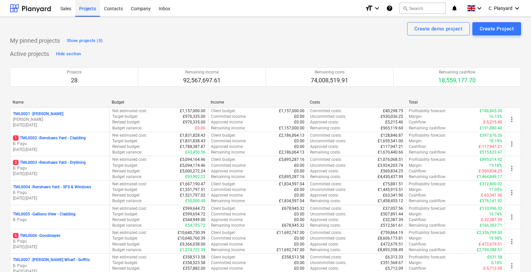
click at [85, 10] on div "Projects" at bounding box center [87, 8] width 25 height 17
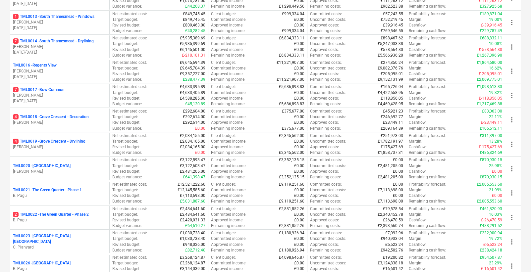
scroll to position [420, 0]
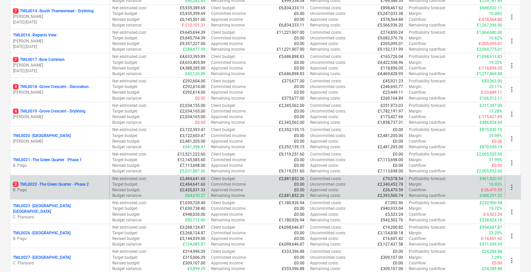
click at [61, 185] on p "2 TML0022 - The Green Quarter - Phase 2" at bounding box center [51, 185] width 76 height 6
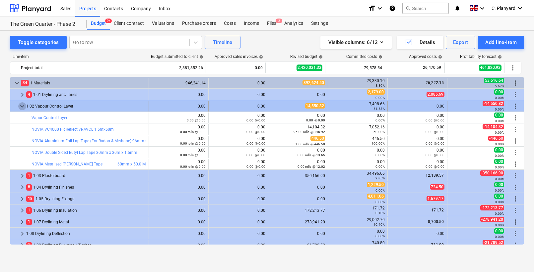
click at [22, 103] on span "keyboard_arrow_down" at bounding box center [22, 106] width 8 height 8
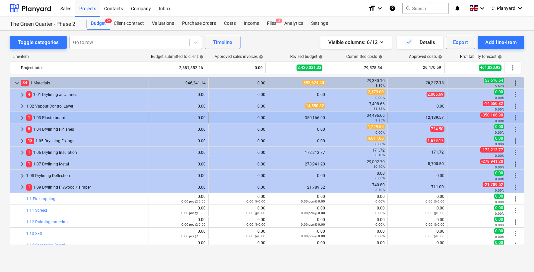
click at [24, 115] on span "keyboard_arrow_right" at bounding box center [22, 118] width 8 height 8
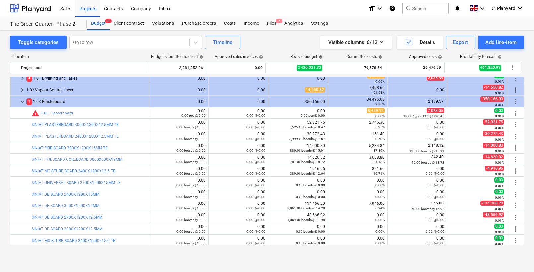
scroll to position [15, 0]
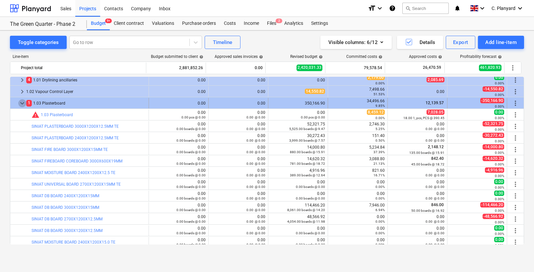
click at [23, 103] on span "keyboard_arrow_down" at bounding box center [22, 103] width 8 height 8
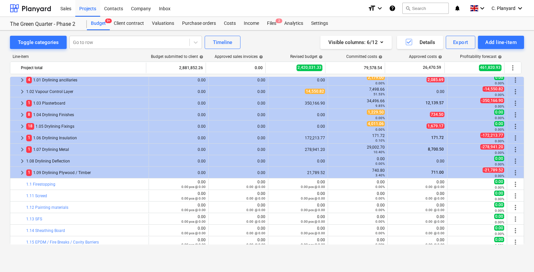
scroll to position [0, 0]
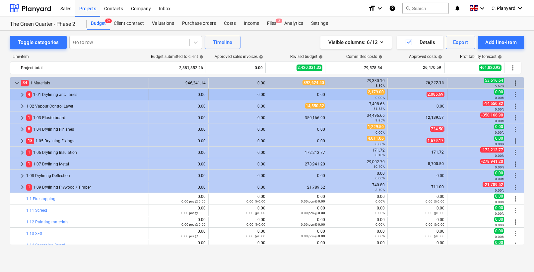
click at [21, 94] on span "keyboard_arrow_right" at bounding box center [22, 95] width 8 height 8
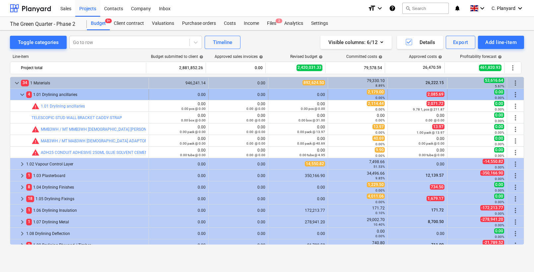
click at [24, 93] on span "keyboard_arrow_down" at bounding box center [22, 95] width 8 height 8
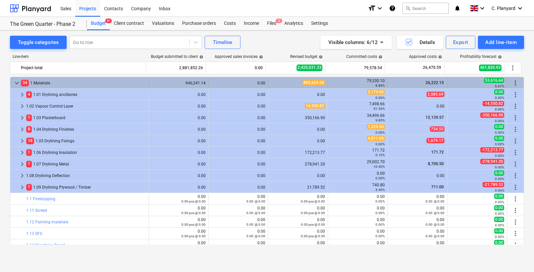
click at [17, 85] on span "keyboard_arrow_down" at bounding box center [17, 83] width 8 height 8
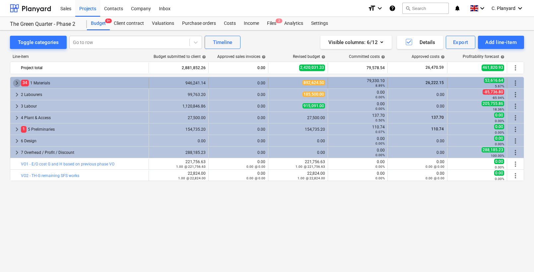
click at [16, 83] on span "keyboard_arrow_right" at bounding box center [17, 83] width 8 height 8
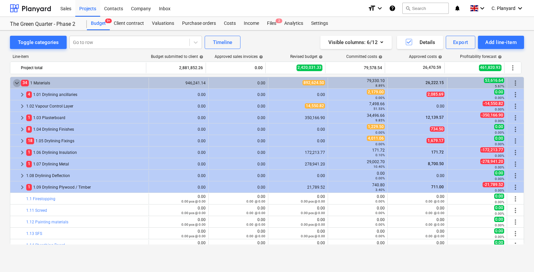
click at [16, 83] on span "keyboard_arrow_down" at bounding box center [17, 83] width 8 height 8
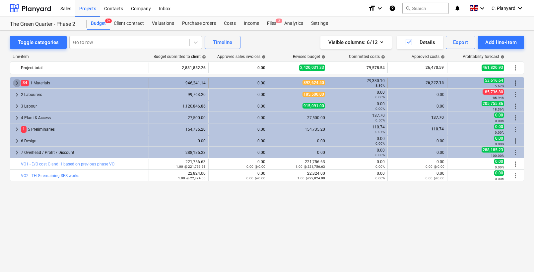
click at [17, 83] on span "keyboard_arrow_right" at bounding box center [17, 83] width 8 height 8
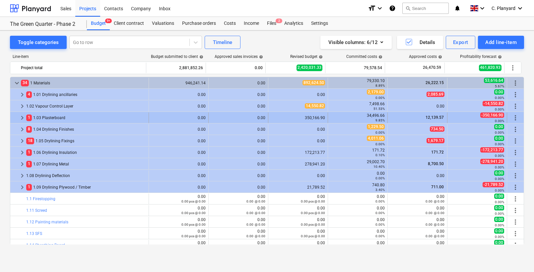
click at [21, 116] on span "keyboard_arrow_right" at bounding box center [22, 118] width 8 height 8
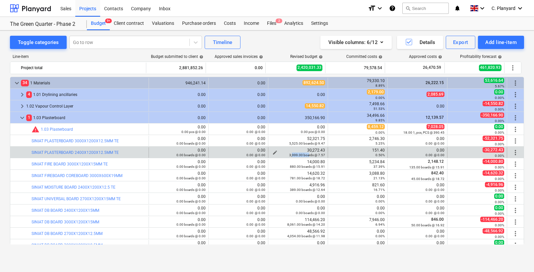
drag, startPoint x: 290, startPoint y: 156, endPoint x: 306, endPoint y: 157, distance: 15.9
click at [306, 157] on small "3,999.00 boards @ 7.57" at bounding box center [307, 155] width 36 height 4
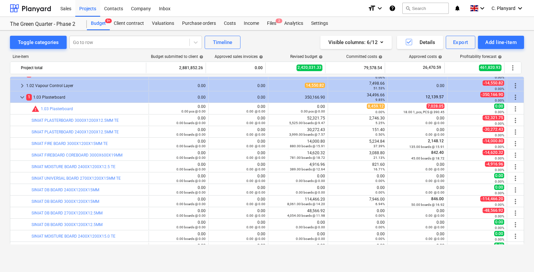
scroll to position [20, 0]
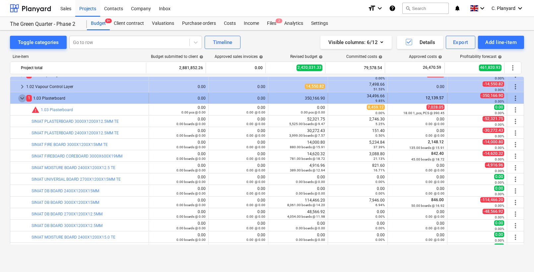
click at [23, 98] on span "keyboard_arrow_down" at bounding box center [22, 98] width 8 height 8
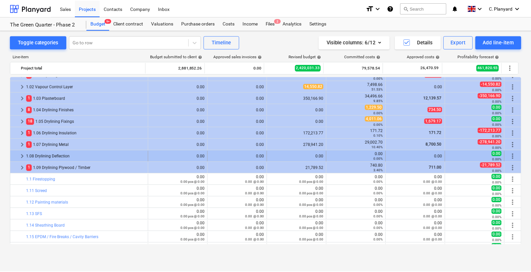
scroll to position [0, 0]
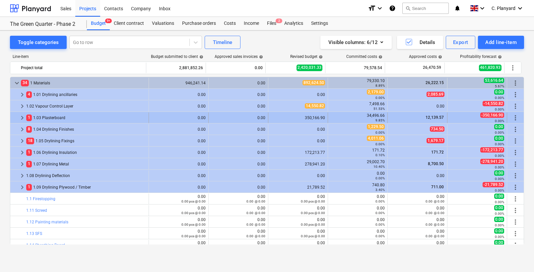
click at [19, 115] on span "keyboard_arrow_right" at bounding box center [22, 118] width 8 height 8
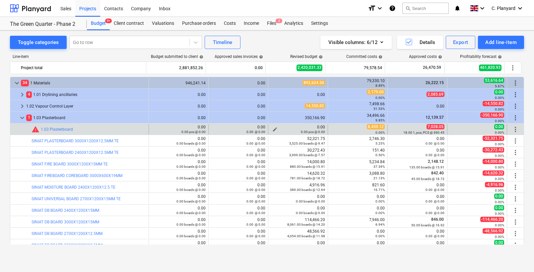
click at [274, 130] on div "0.00 pcs @ 0.00" at bounding box center [298, 132] width 54 height 5
click at [272, 130] on div "0.00 pcs @ 0.00" at bounding box center [298, 132] width 54 height 5
drag, startPoint x: 360, startPoint y: 128, endPoint x: 381, endPoint y: 127, distance: 21.2
click at [381, 127] on div "8,459.12 0.00%" at bounding box center [357, 129] width 54 height 10
click at [375, 126] on span "8,459.12" at bounding box center [376, 126] width 18 height 5
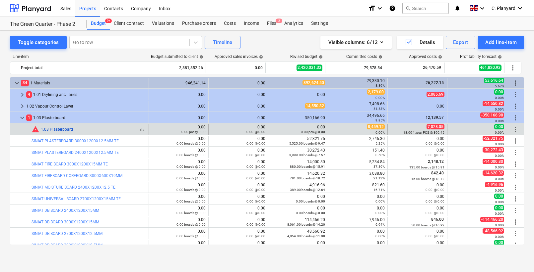
click at [55, 128] on link "1.03 Plasterboard" at bounding box center [57, 129] width 32 height 5
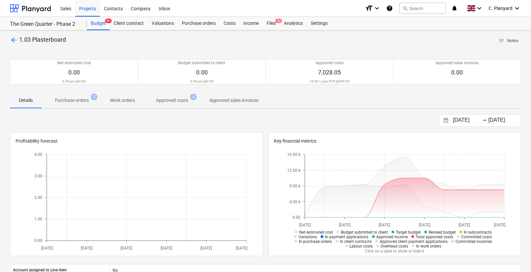
click at [83, 103] on p "Purchase orders" at bounding box center [72, 100] width 34 height 7
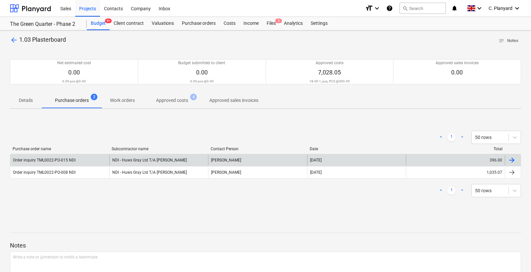
click at [89, 157] on div "Order inquiry TML0022-PO-015 NDI" at bounding box center [59, 160] width 99 height 11
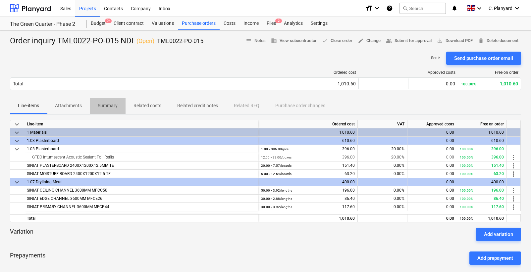
click at [111, 106] on p "Summary" at bounding box center [108, 105] width 20 height 7
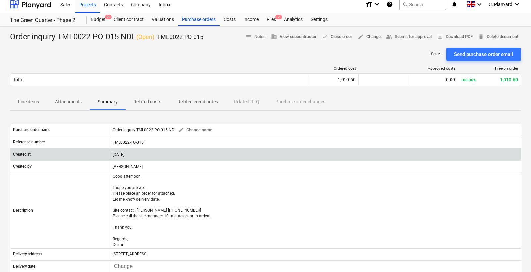
scroll to position [3, 0]
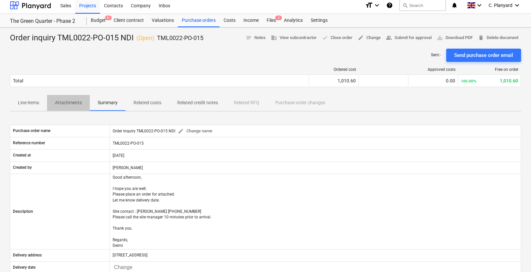
click at [66, 104] on p "Attachments" at bounding box center [68, 102] width 27 height 7
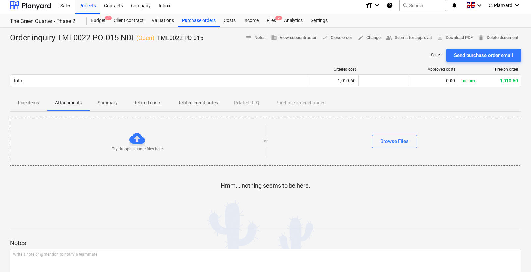
click at [31, 104] on p "Line-items" at bounding box center [28, 102] width 21 height 7
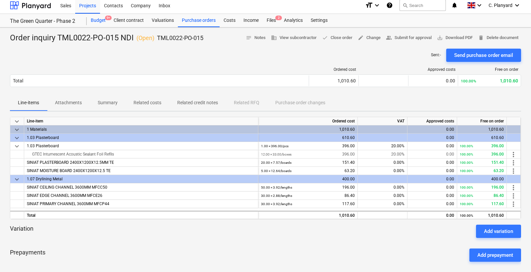
click at [100, 23] on div "Budget 9+" at bounding box center [98, 20] width 23 height 13
click at [87, 7] on div "Projects" at bounding box center [87, 5] width 25 height 17
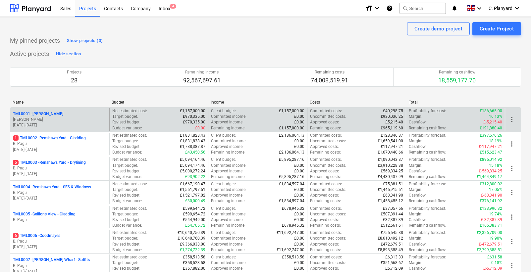
click at [57, 119] on p "[PERSON_NAME]" at bounding box center [60, 120] width 94 height 6
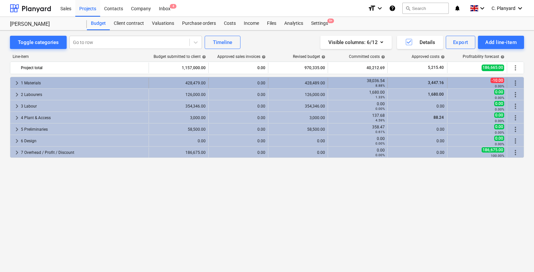
click at [14, 82] on span "keyboard_arrow_right" at bounding box center [17, 83] width 8 height 8
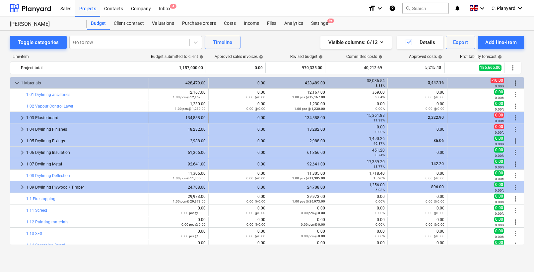
click at [19, 120] on span "keyboard_arrow_right" at bounding box center [22, 118] width 8 height 8
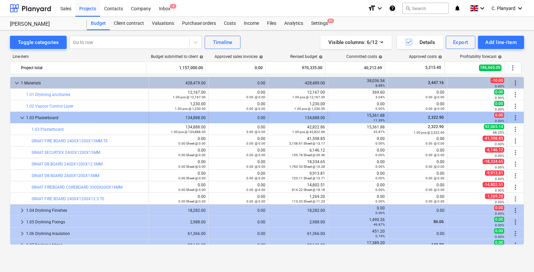
click at [21, 119] on span "keyboard_arrow_down" at bounding box center [22, 118] width 8 height 8
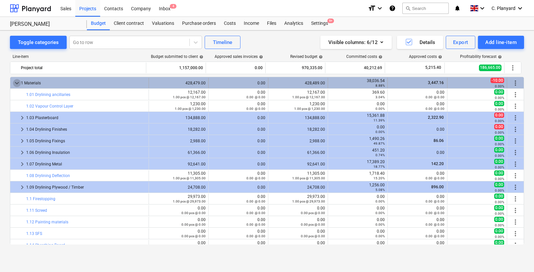
click at [16, 81] on span "keyboard_arrow_down" at bounding box center [17, 83] width 8 height 8
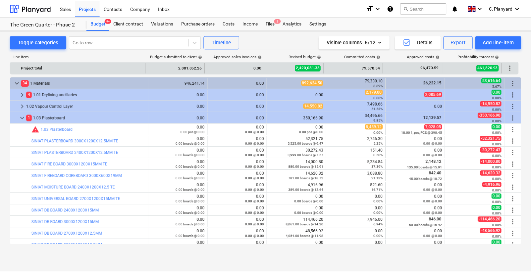
scroll to position [16, 0]
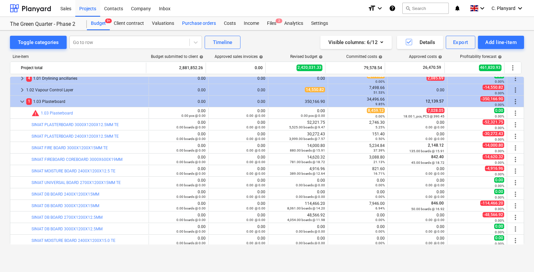
click at [194, 27] on div "Purchase orders" at bounding box center [199, 23] width 42 height 13
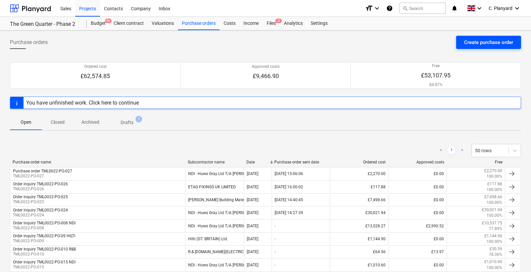
click at [465, 44] on div "Create purchase order" at bounding box center [488, 42] width 49 height 9
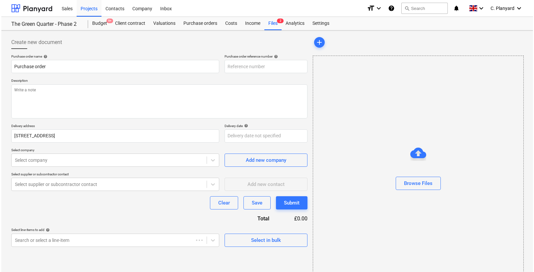
scroll to position [18, 0]
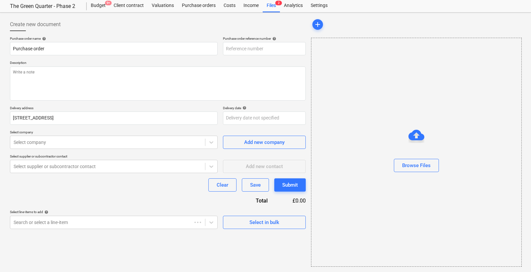
type textarea "x"
type input "TML0022-PO-048"
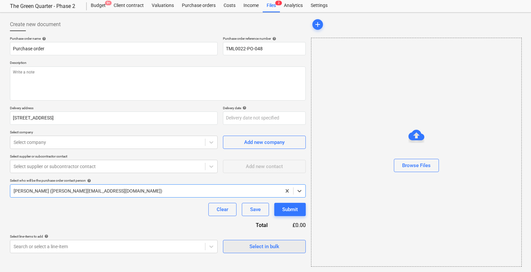
click at [241, 244] on span "Select in bulk" at bounding box center [264, 247] width 66 height 9
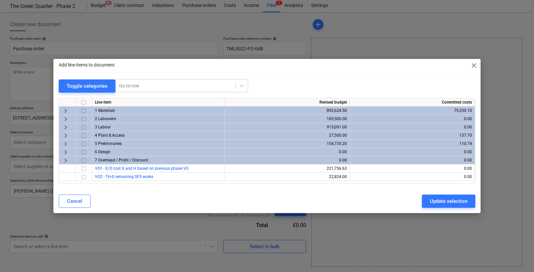
click at [64, 111] on span "keyboard_arrow_right" at bounding box center [66, 111] width 8 height 8
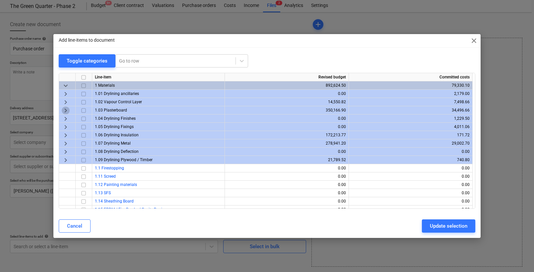
click at [68, 109] on span "keyboard_arrow_right" at bounding box center [66, 111] width 8 height 8
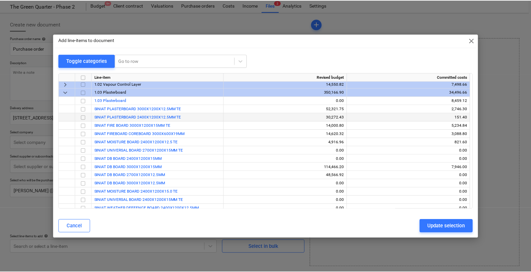
scroll to position [19, 0]
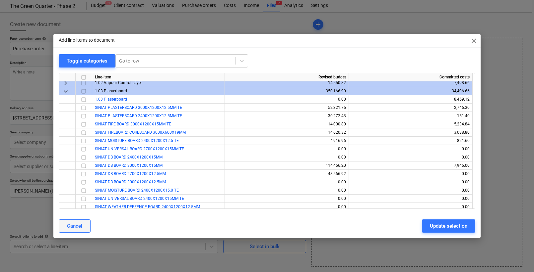
click at [73, 226] on div "Cancel" at bounding box center [74, 226] width 15 height 9
type textarea "x"
